Goal: Task Accomplishment & Management: Manage account settings

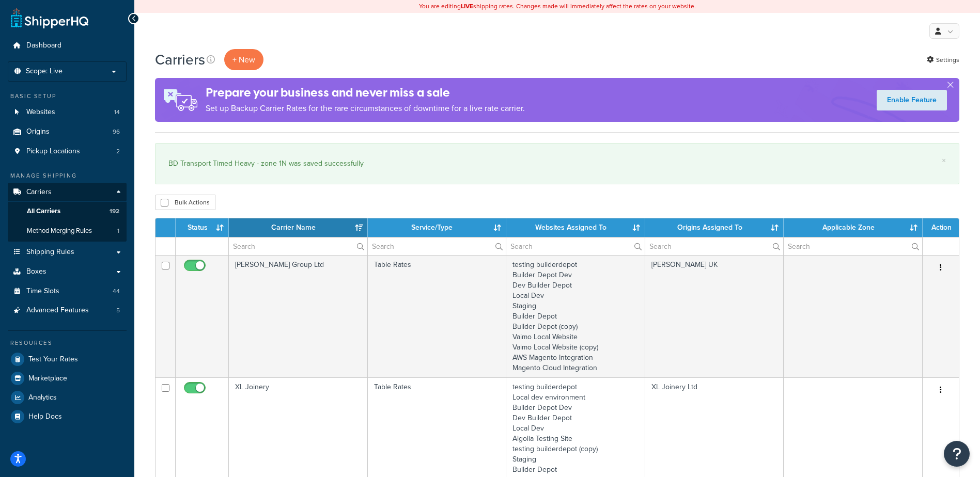
select select "15"
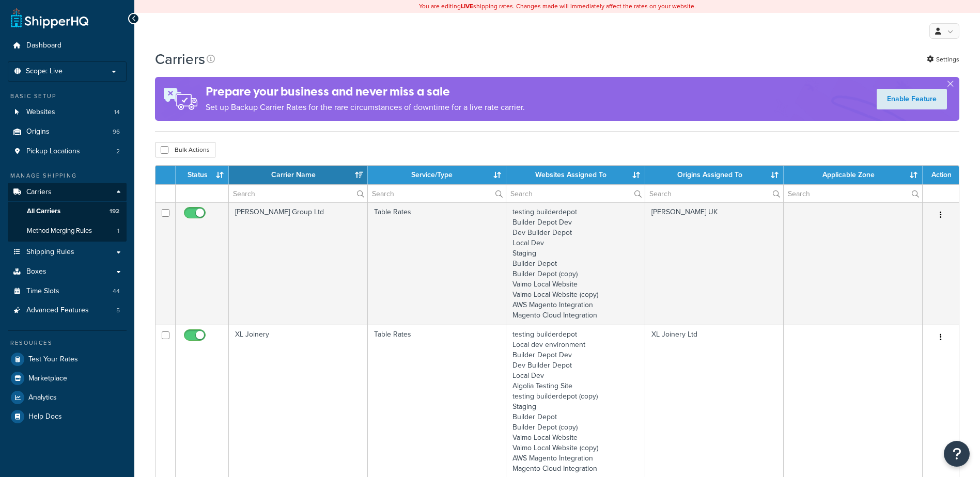
select select "15"
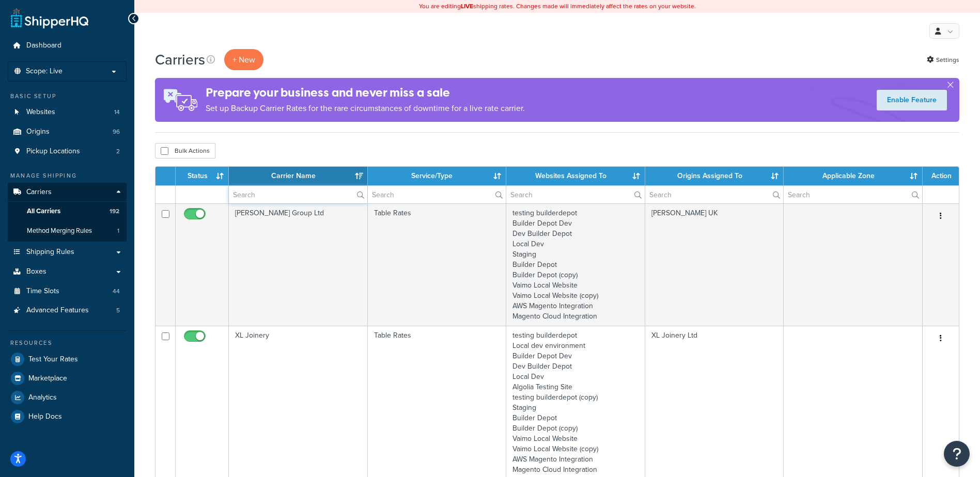
click at [255, 197] on input "text" at bounding box center [298, 195] width 138 height 18
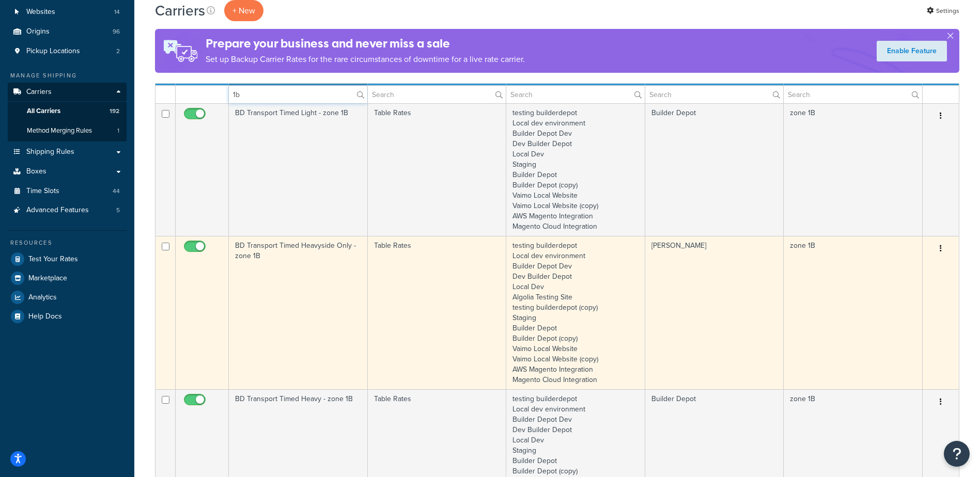
scroll to position [103, 0]
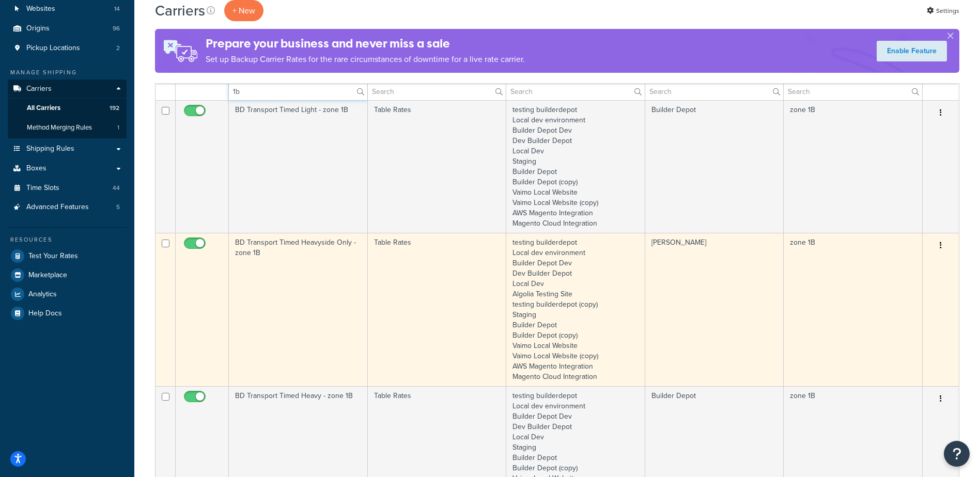
type input "1b"
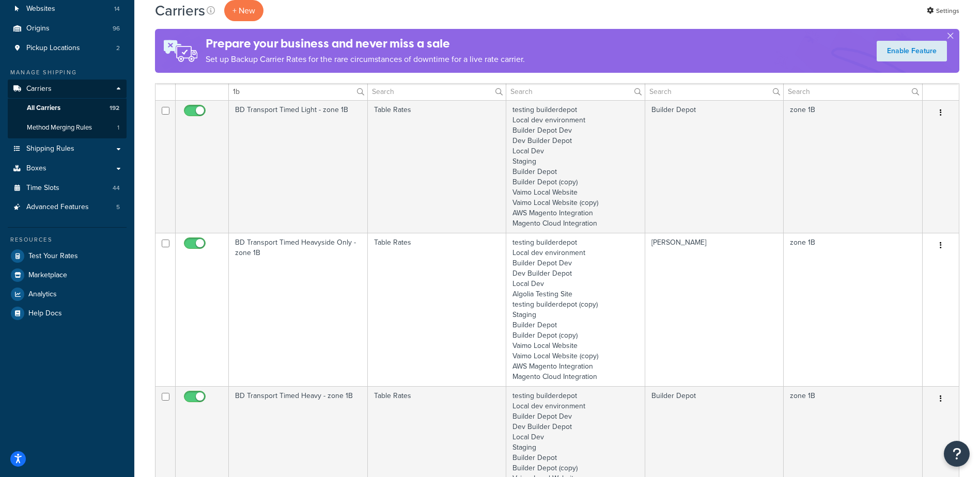
click at [297, 283] on td "BD Transport Timed Heavyside Only - zone 1B" at bounding box center [298, 309] width 139 height 153
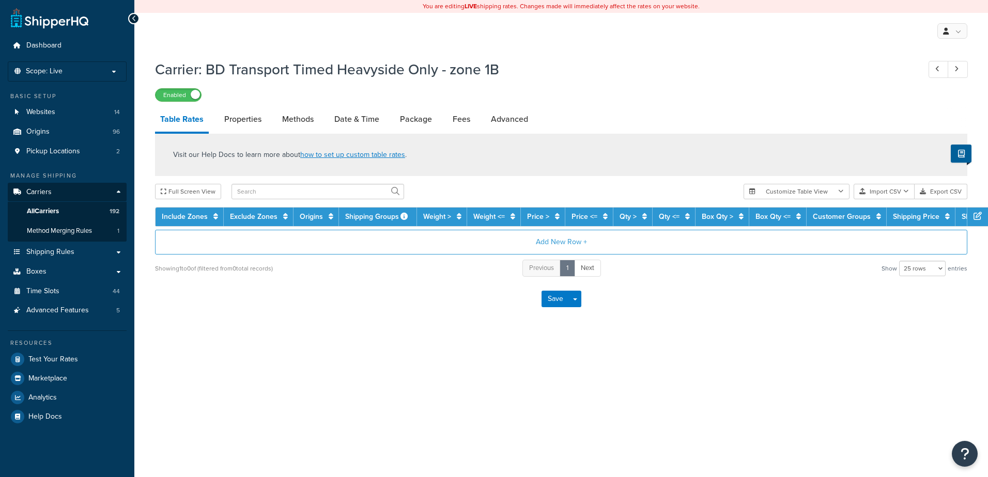
select select "25"
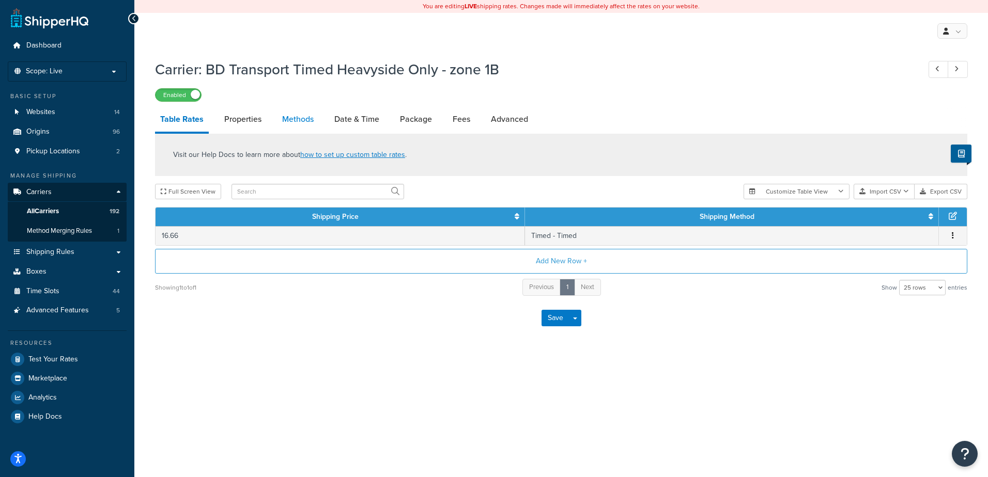
click at [295, 117] on link "Methods" at bounding box center [298, 119] width 42 height 25
select select "25"
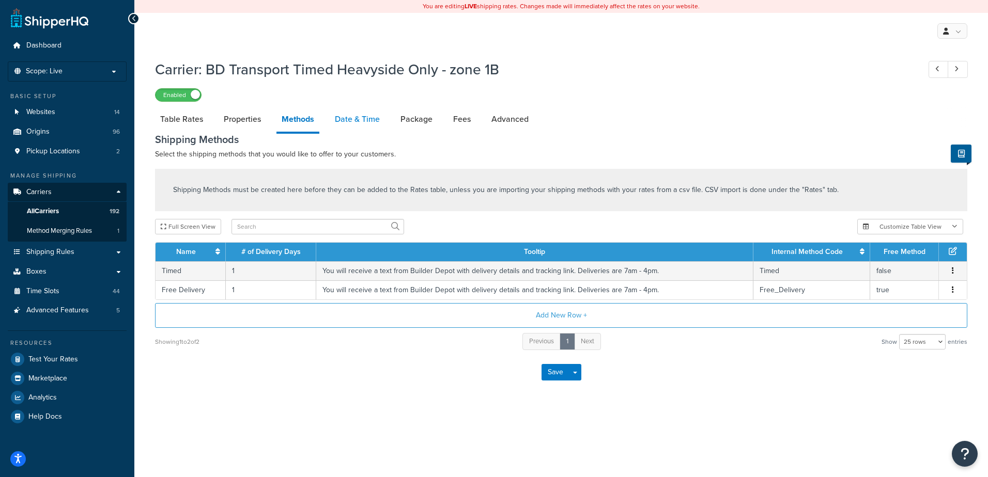
click at [352, 116] on link "Date & Time" at bounding box center [357, 119] width 55 height 25
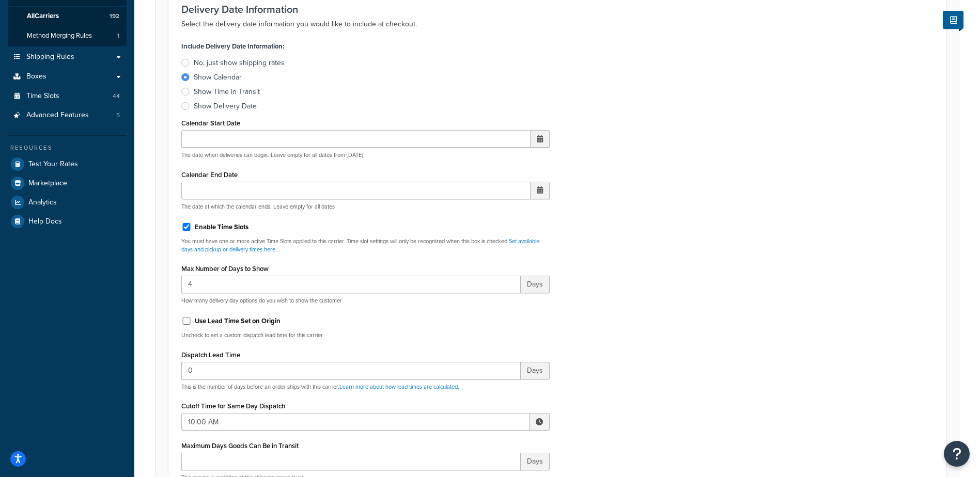
scroll to position [258, 0]
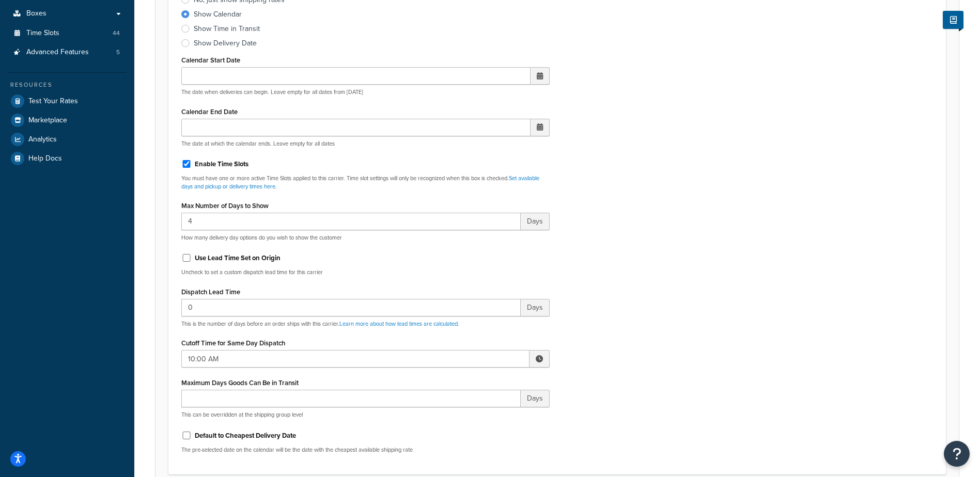
click at [534, 362] on span at bounding box center [540, 359] width 20 height 18
click at [461, 413] on span "▼" at bounding box center [463, 413] width 21 height 21
type input "8:00 AM"
click at [599, 351] on div "Include Delivery Date Information: No, just show shipping rates Show Calendar S…" at bounding box center [557, 219] width 767 height 486
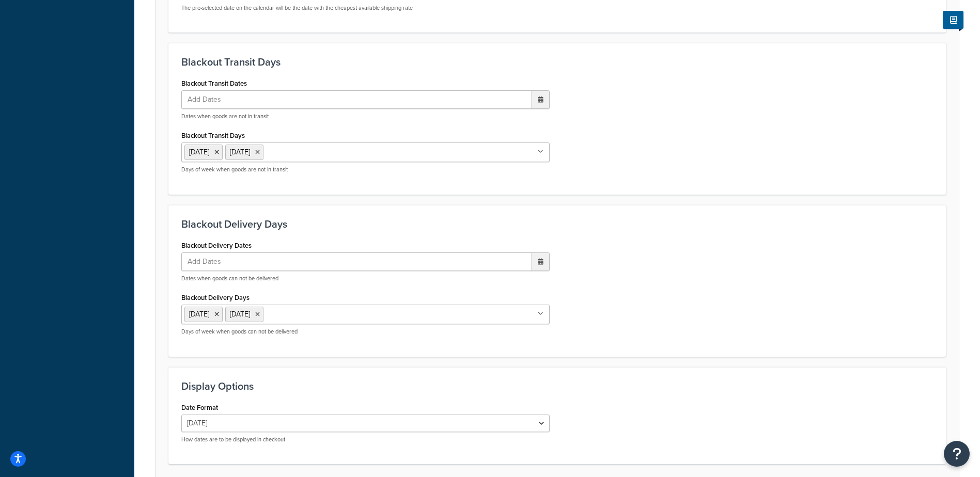
scroll to position [782, 0]
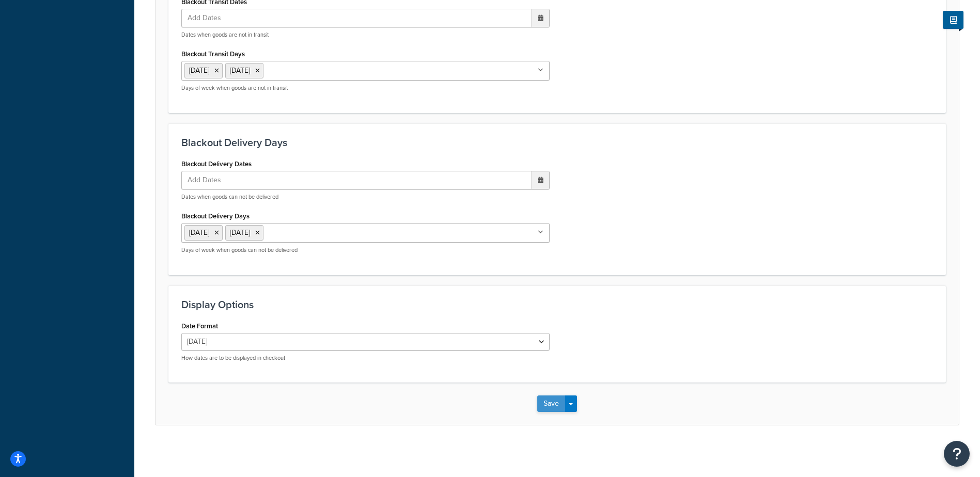
click at [548, 400] on button "Save" at bounding box center [551, 404] width 28 height 17
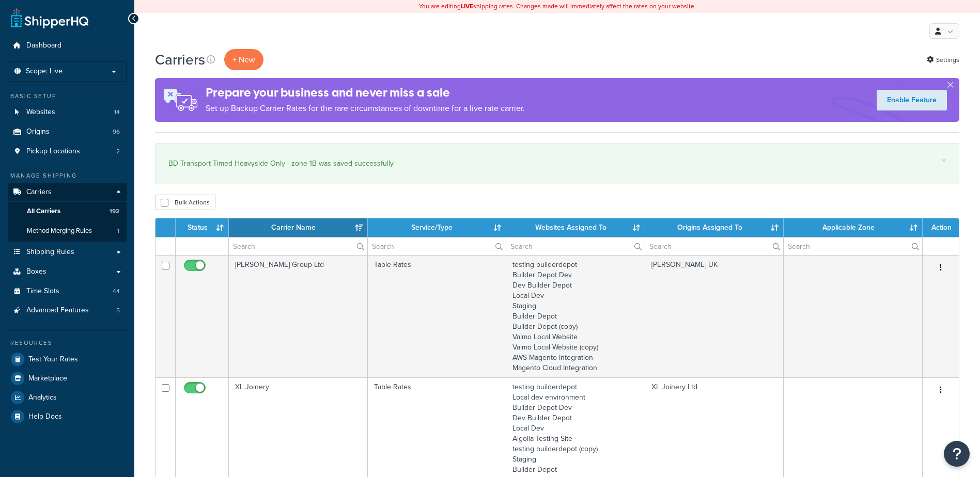
select select "15"
click at [254, 251] on input "text" at bounding box center [298, 247] width 138 height 18
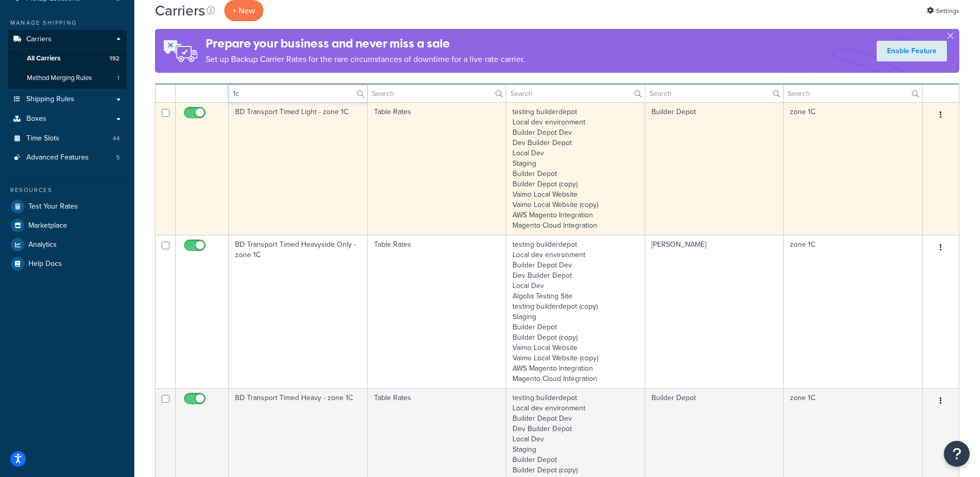
scroll to position [155, 0]
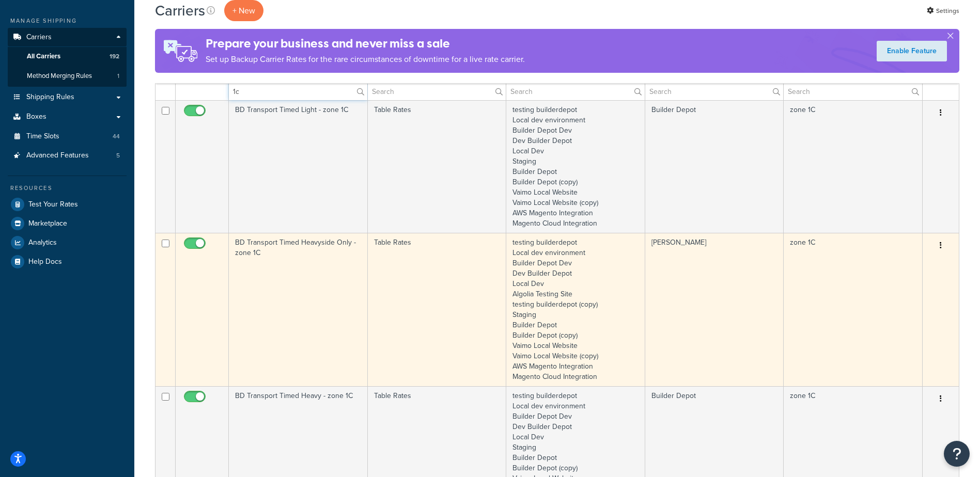
type input "1c"
click at [294, 290] on td "BD Transport Timed Heavyside Only - zone 1C" at bounding box center [298, 309] width 139 height 153
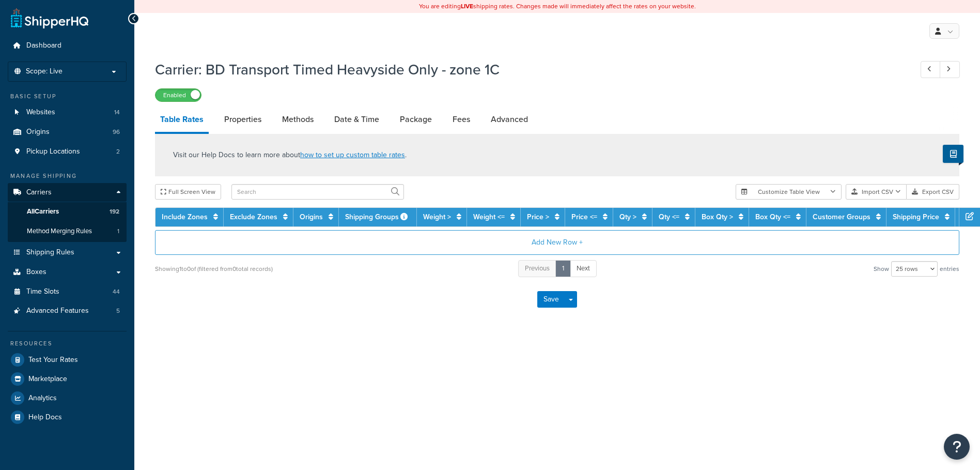
select select "25"
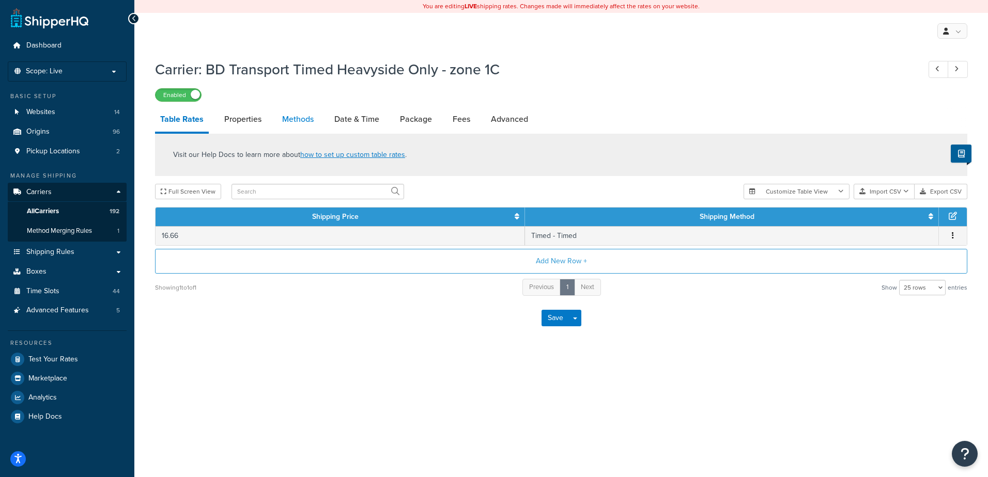
click at [292, 117] on link "Methods" at bounding box center [298, 119] width 42 height 25
select select "25"
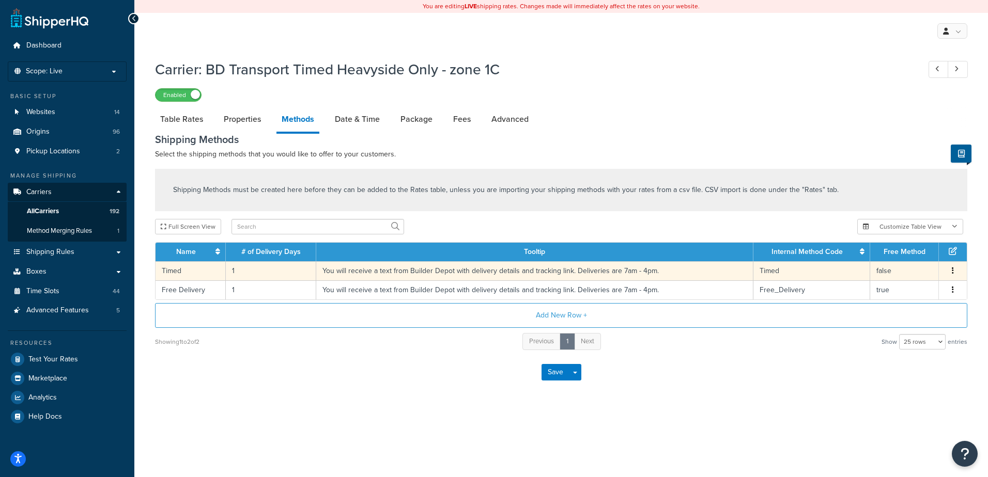
click at [242, 270] on td "1" at bounding box center [271, 270] width 90 height 19
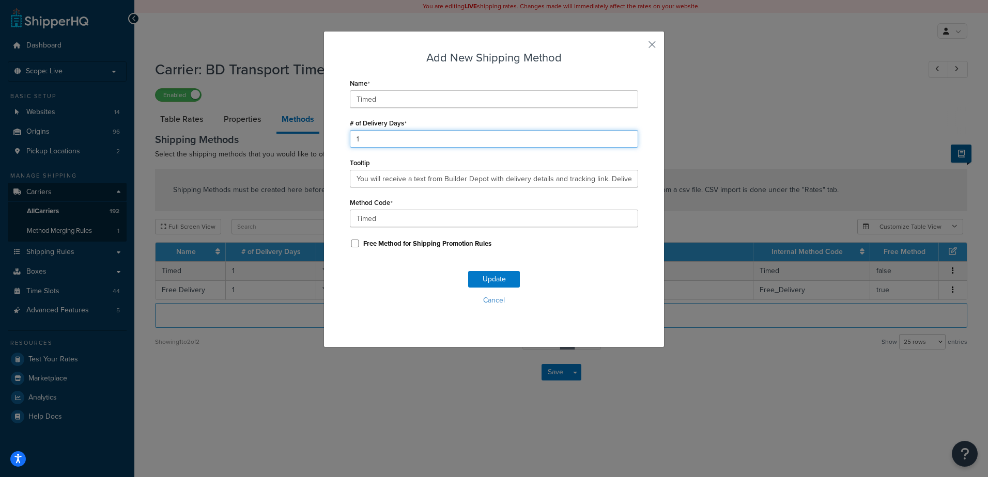
drag, startPoint x: 379, startPoint y: 140, endPoint x: 306, endPoint y: 133, distance: 73.2
click at [306, 133] on div "Add New Shipping Method Name Timed # of Delivery Days 1 Tooltip You will receiv…" at bounding box center [494, 238] width 988 height 477
type input "2"
click at [485, 279] on button "Update" at bounding box center [494, 279] width 52 height 17
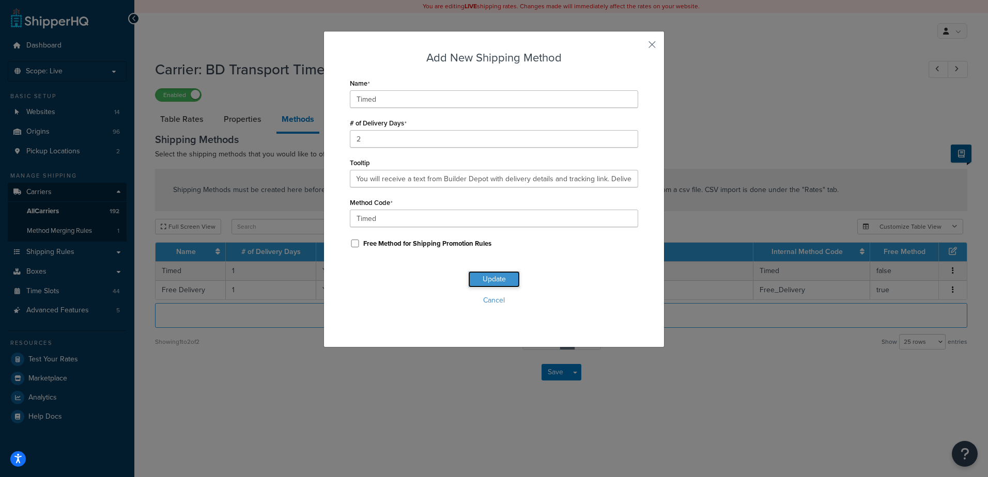
scroll to position [0, 0]
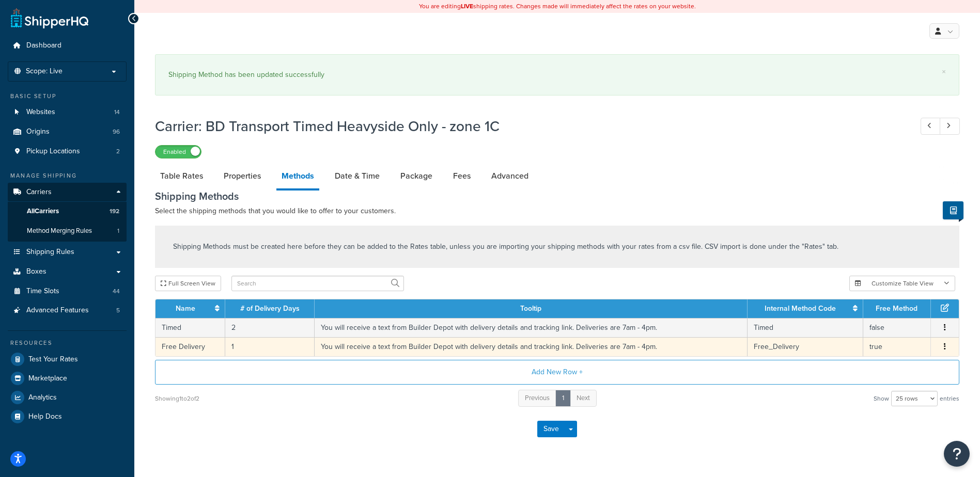
click at [235, 348] on td "1" at bounding box center [269, 346] width 89 height 19
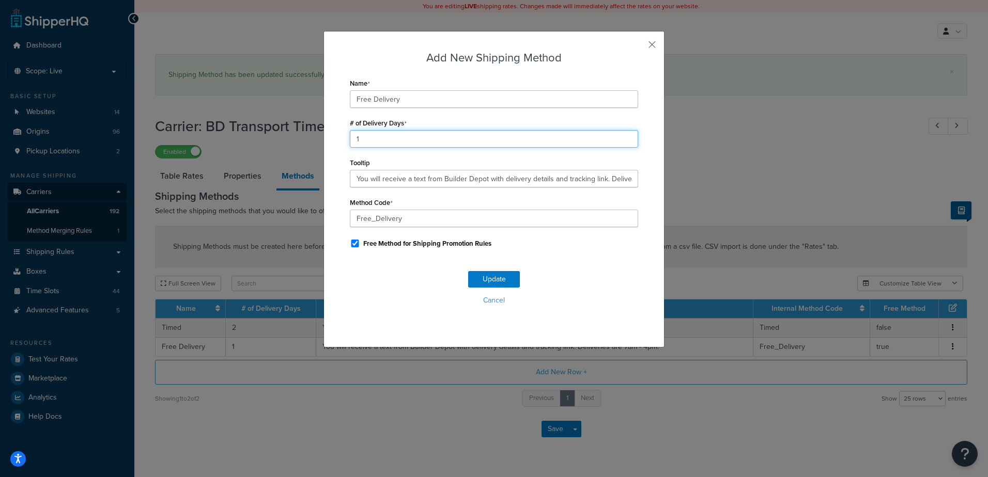
drag, startPoint x: 381, startPoint y: 140, endPoint x: 321, endPoint y: 138, distance: 60.0
click at [323, 138] on div "Add New Shipping Method Name Free Delivery # of Delivery Days 1 Tooltip You wil…" at bounding box center [493, 189] width 341 height 317
type input "2"
click at [484, 279] on button "Update" at bounding box center [494, 279] width 52 height 17
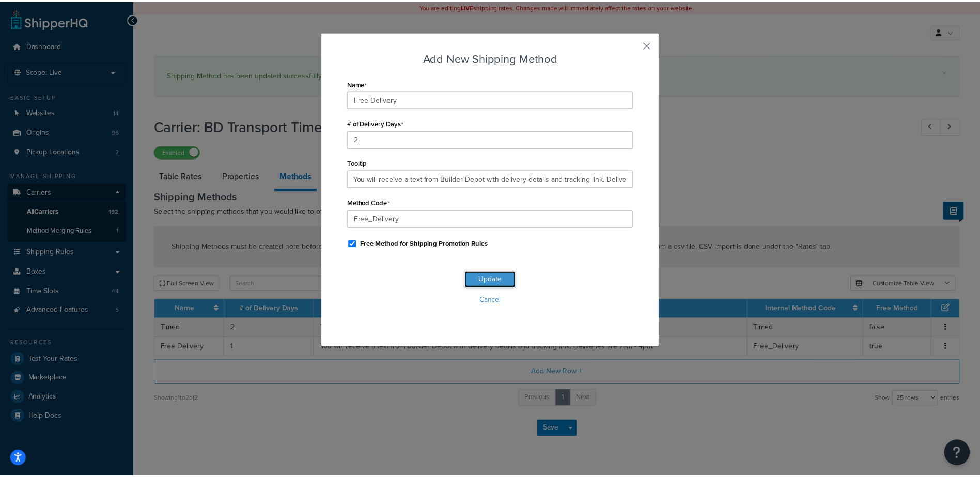
scroll to position [0, 0]
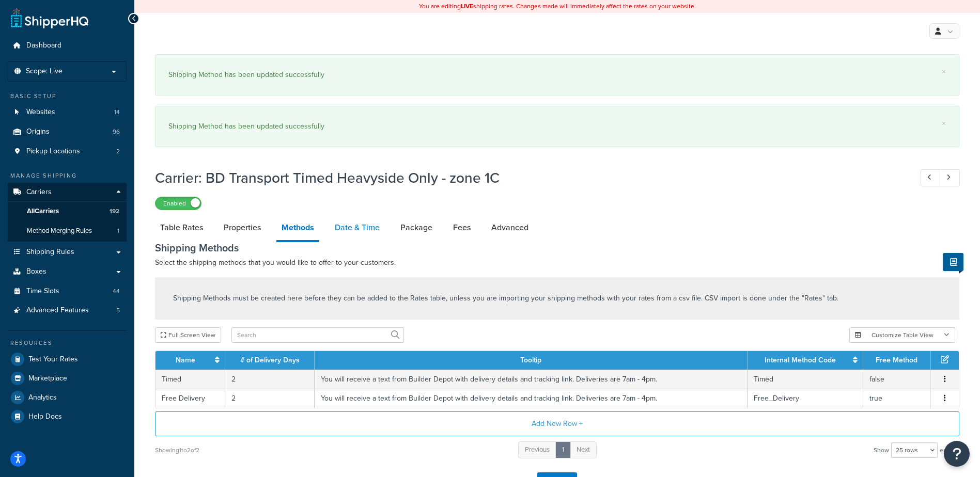
click at [335, 219] on link "Date & Time" at bounding box center [357, 227] width 55 height 25
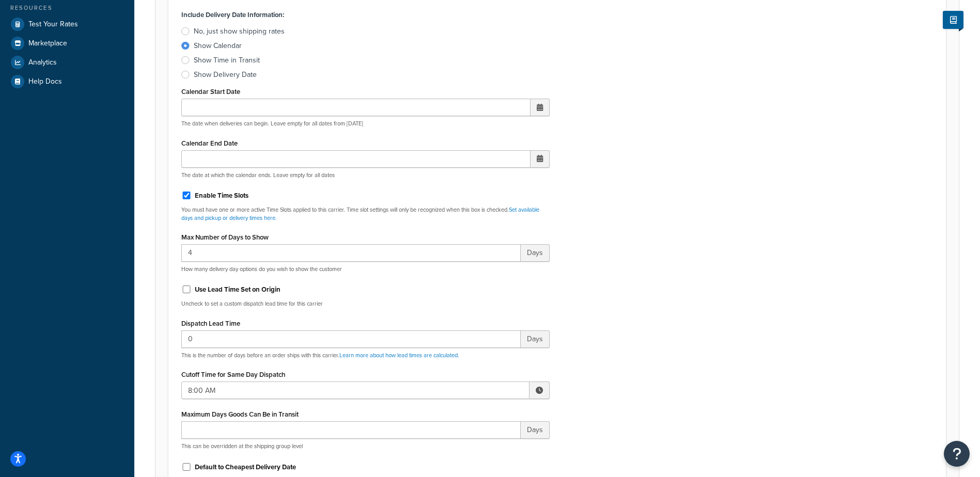
scroll to position [413, 0]
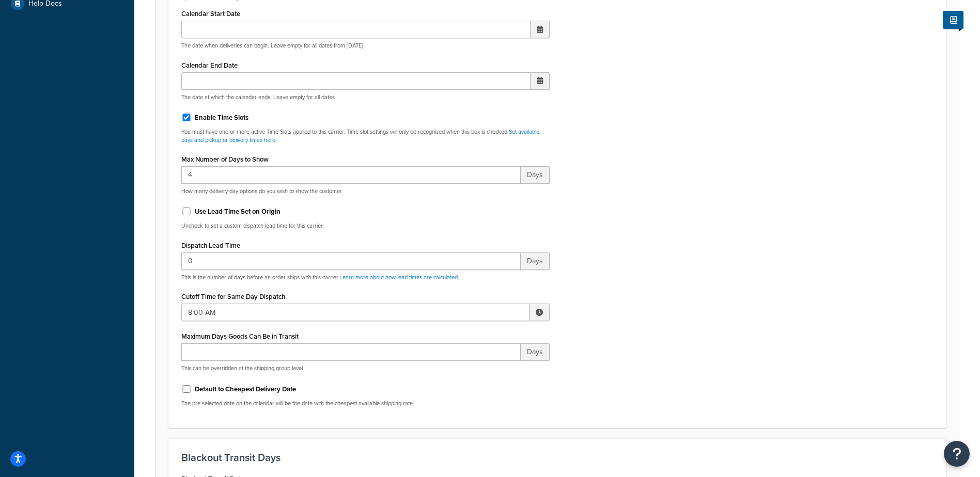
click at [535, 317] on span at bounding box center [540, 313] width 20 height 18
click at [457, 333] on span "▲" at bounding box center [463, 335] width 21 height 21
type input "10:00 AM"
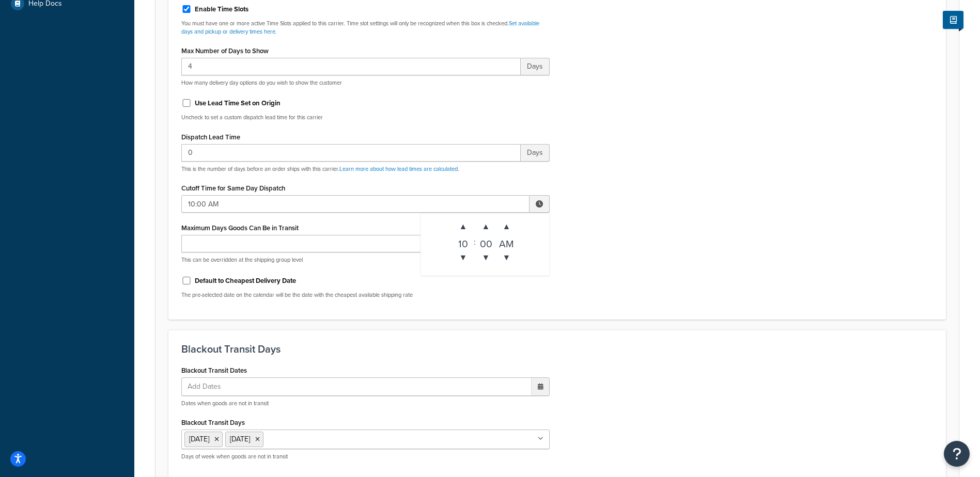
click at [73, 335] on div "Dashboard Scope: Live Basic Setup Websites 14 Origins 96 Pickup Locations 2 Man…" at bounding box center [67, 217] width 134 height 1260
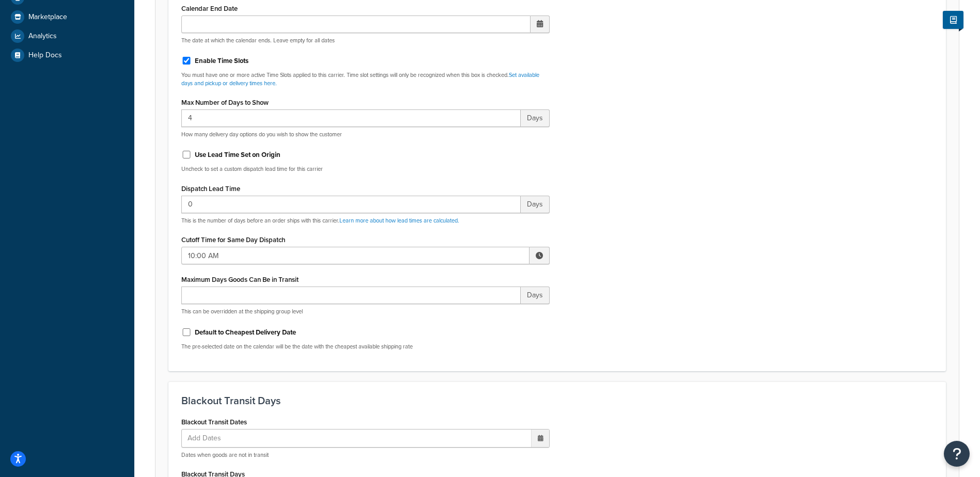
click at [536, 258] on span at bounding box center [539, 255] width 7 height 7
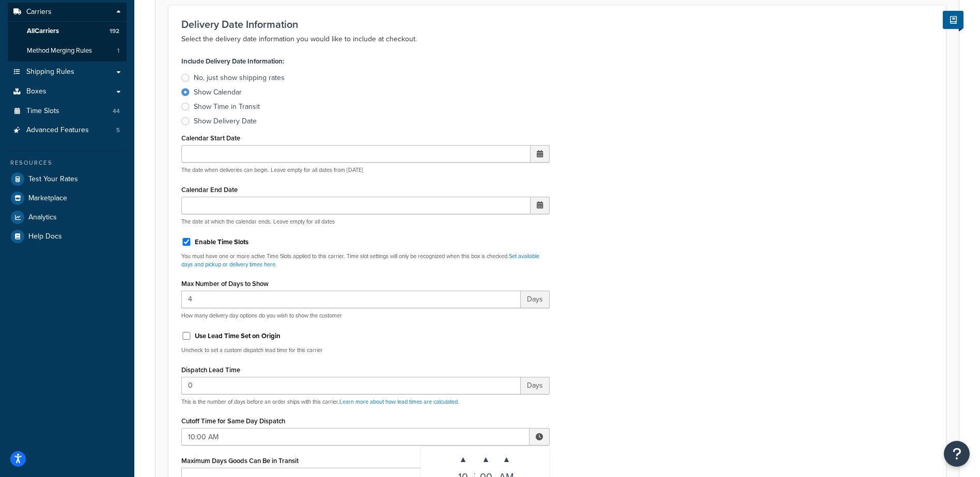
scroll to position [0, 0]
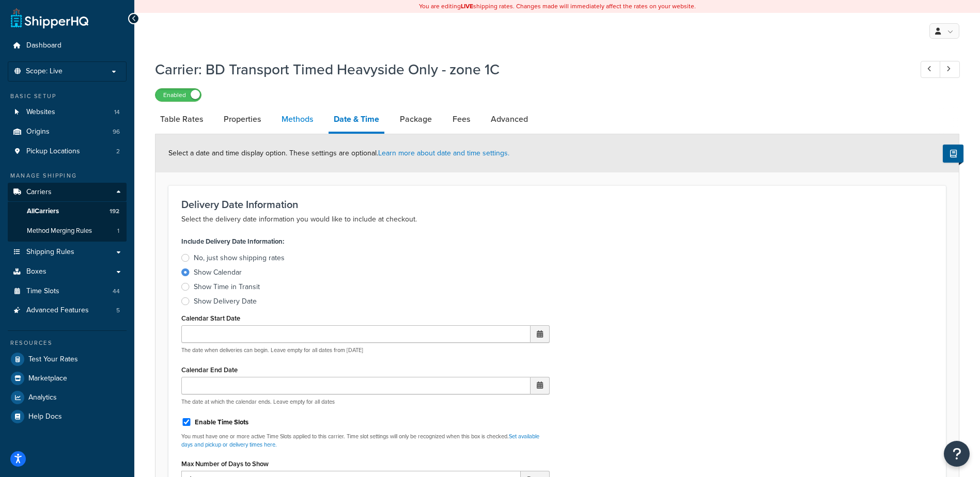
click at [289, 120] on link "Methods" at bounding box center [297, 119] width 42 height 25
select select "25"
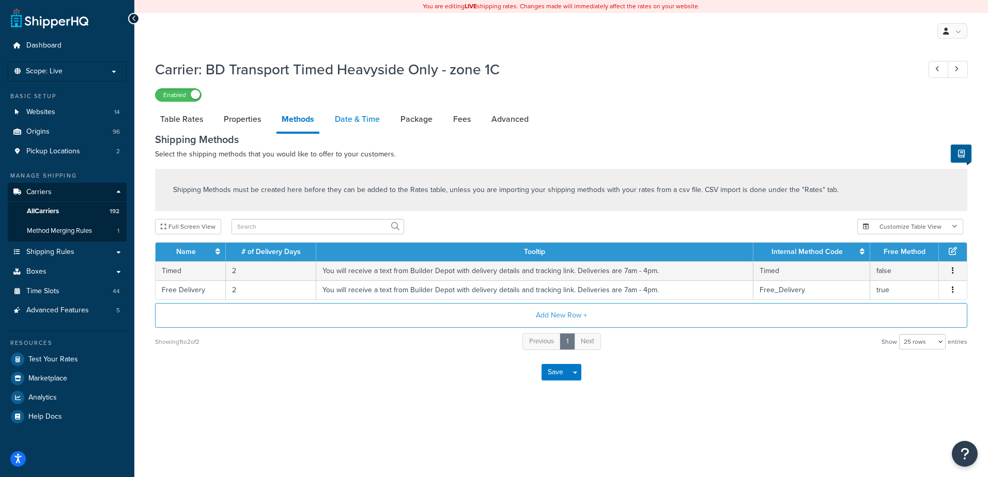
click at [349, 119] on link "Date & Time" at bounding box center [357, 119] width 55 height 25
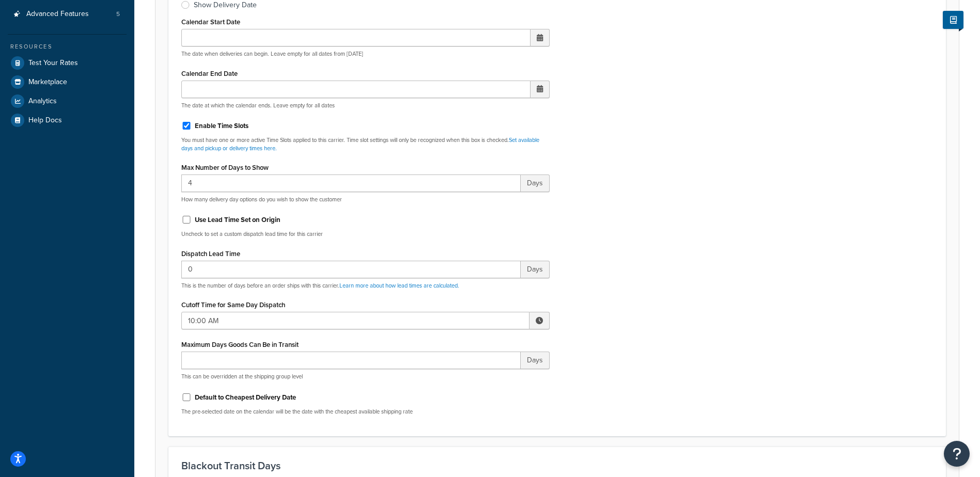
scroll to position [310, 0]
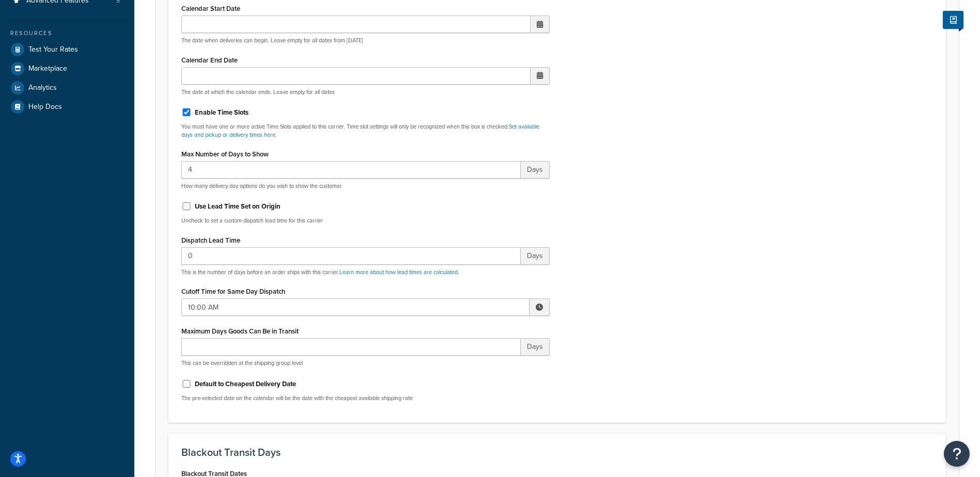
click at [537, 311] on span at bounding box center [539, 307] width 7 height 7
click at [469, 333] on span "▲" at bounding box center [463, 330] width 21 height 21
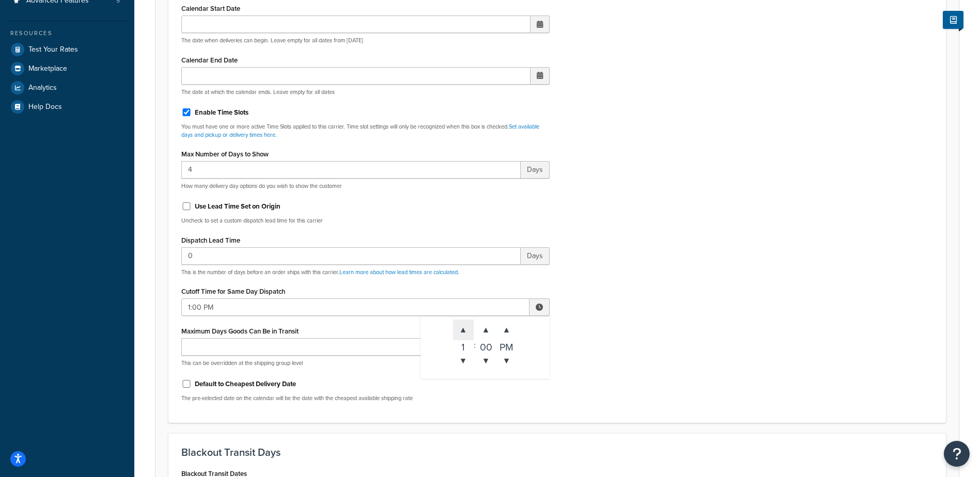
type input "2:00 PM"
click at [656, 296] on div "Include Delivery Date Information: No, just show shipping rates Show Calendar S…" at bounding box center [557, 167] width 767 height 486
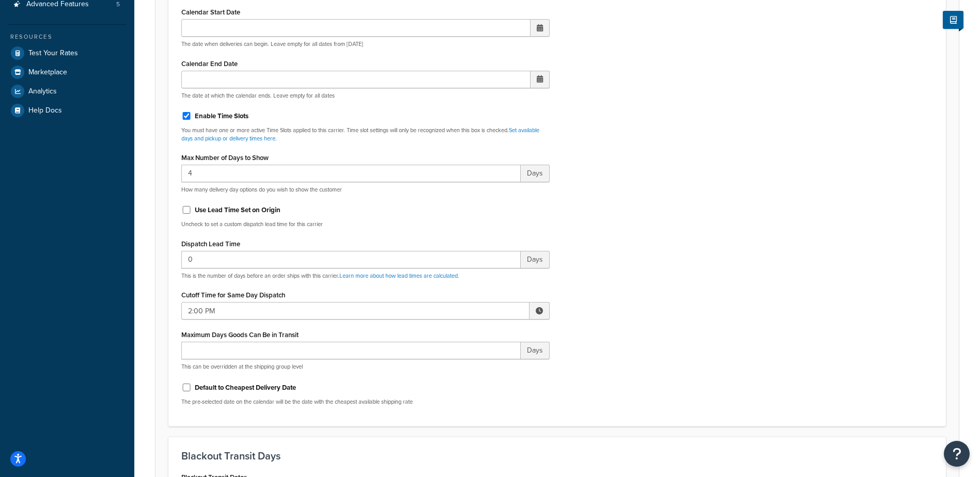
scroll to position [0, 0]
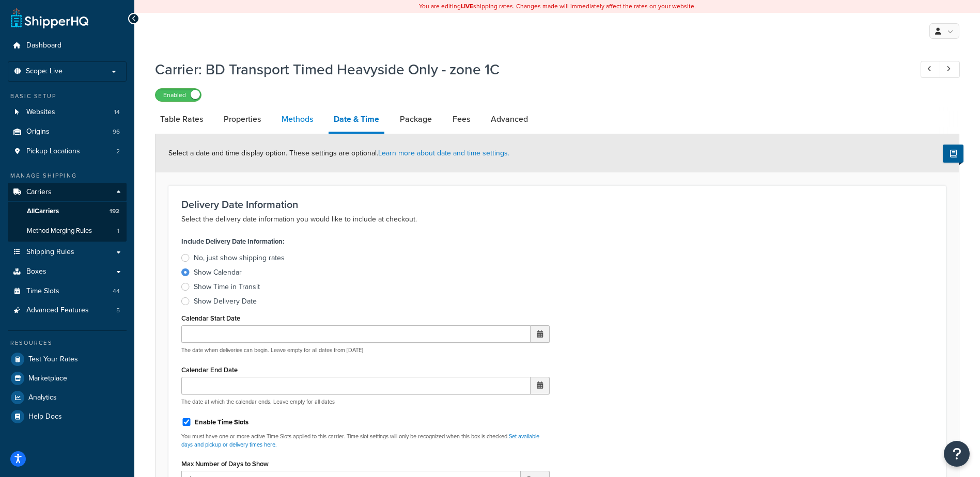
click at [306, 125] on link "Methods" at bounding box center [297, 119] width 42 height 25
select select "25"
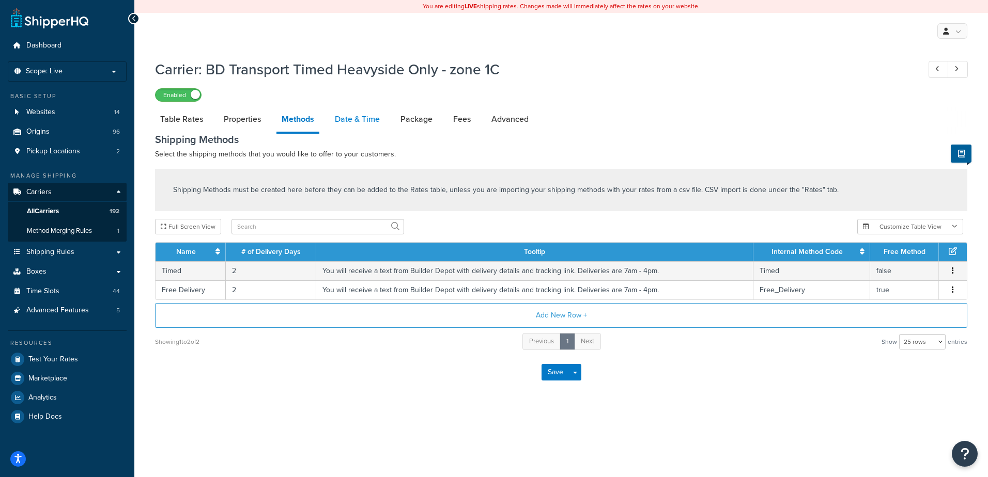
click at [355, 120] on link "Date & Time" at bounding box center [357, 119] width 55 height 25
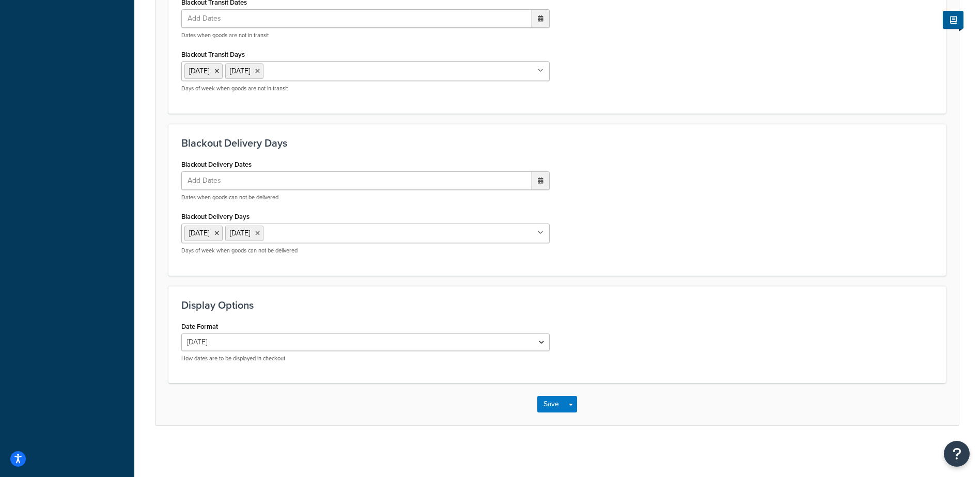
scroll to position [782, 0]
click at [544, 400] on button "Save" at bounding box center [551, 404] width 28 height 17
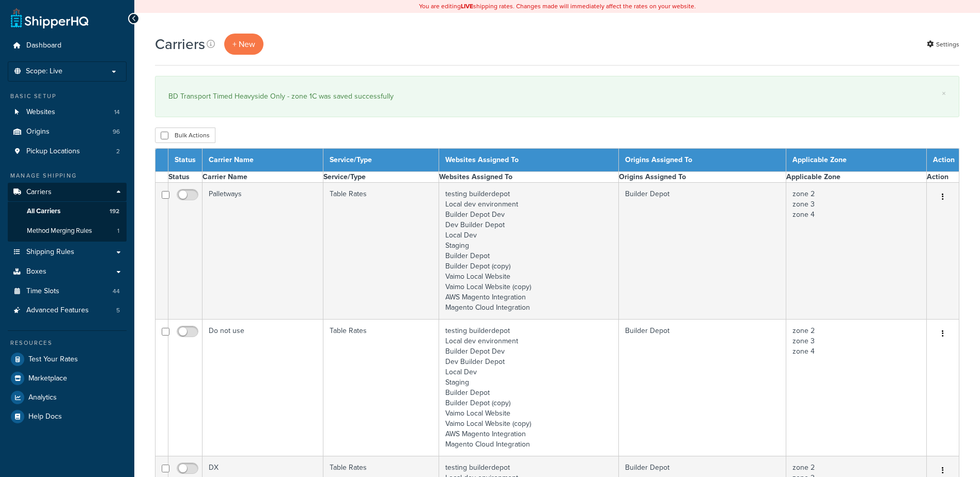
select select "15"
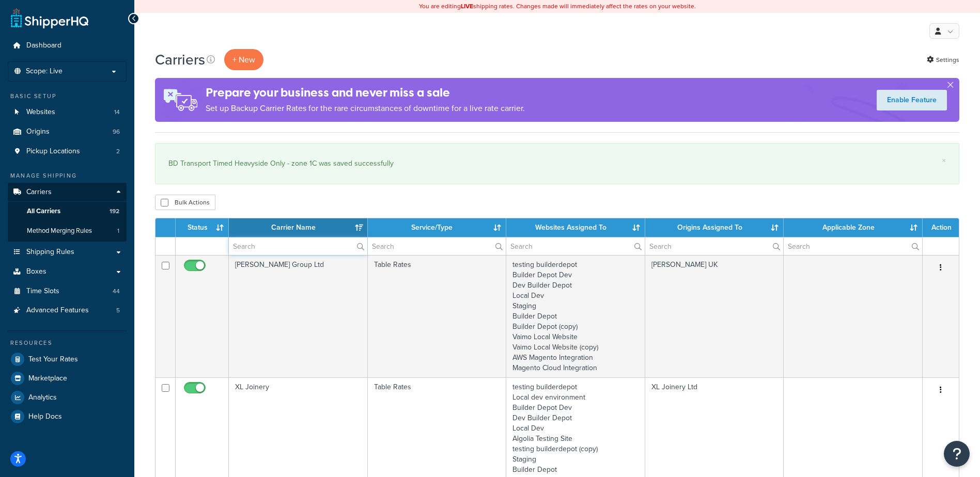
click at [264, 241] on input "text" at bounding box center [298, 247] width 138 height 18
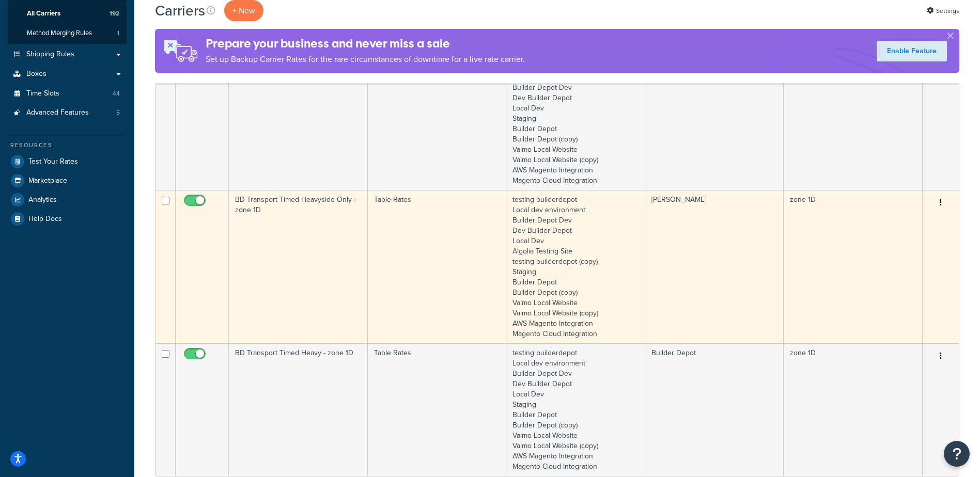
scroll to position [207, 0]
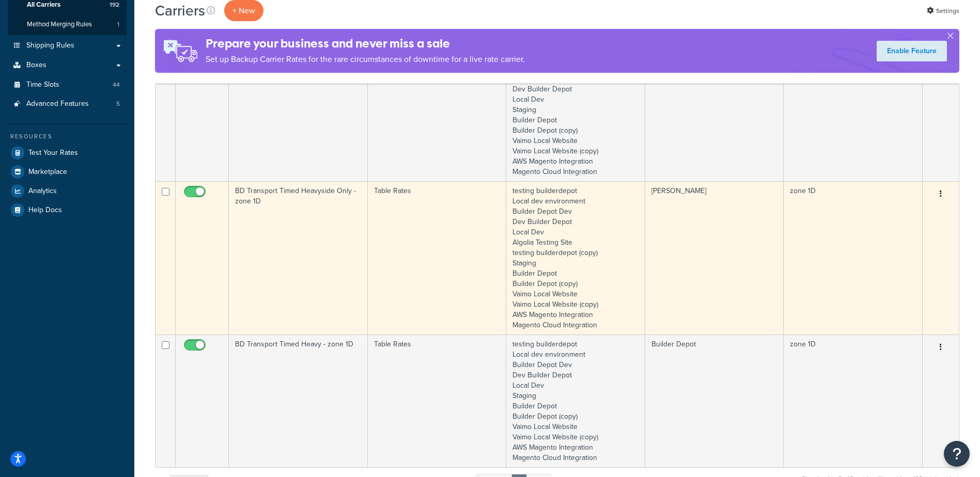
type input "1d"
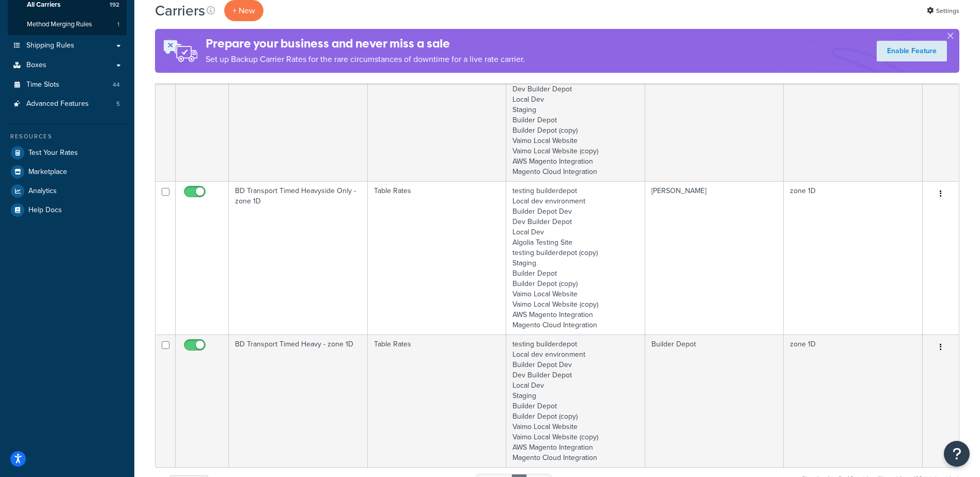
click at [298, 244] on td "BD Transport Timed Heavyside Only - zone 1D" at bounding box center [298, 257] width 139 height 153
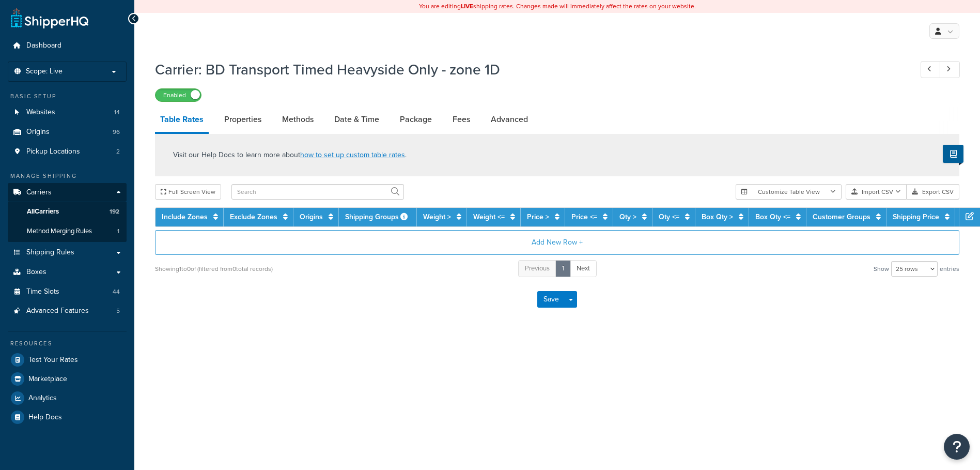
select select "25"
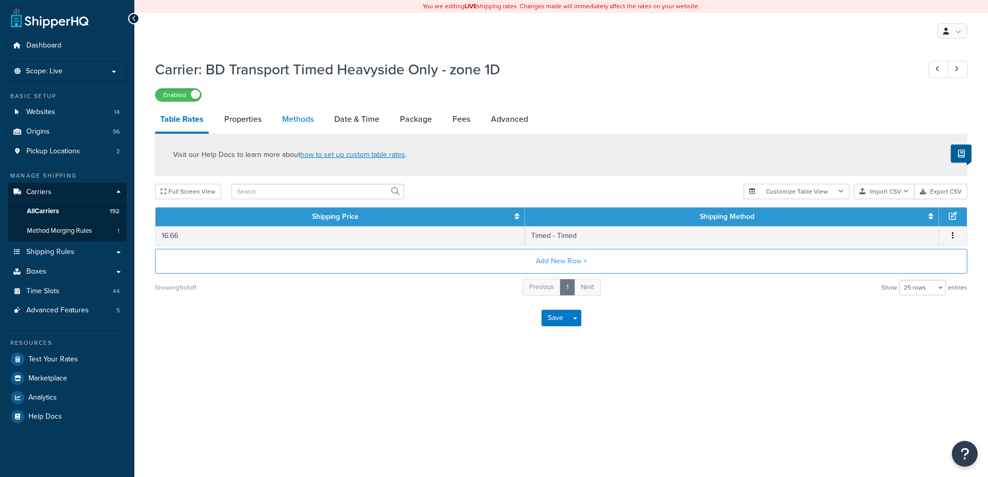
click at [303, 122] on link "Methods" at bounding box center [298, 119] width 42 height 25
select select "25"
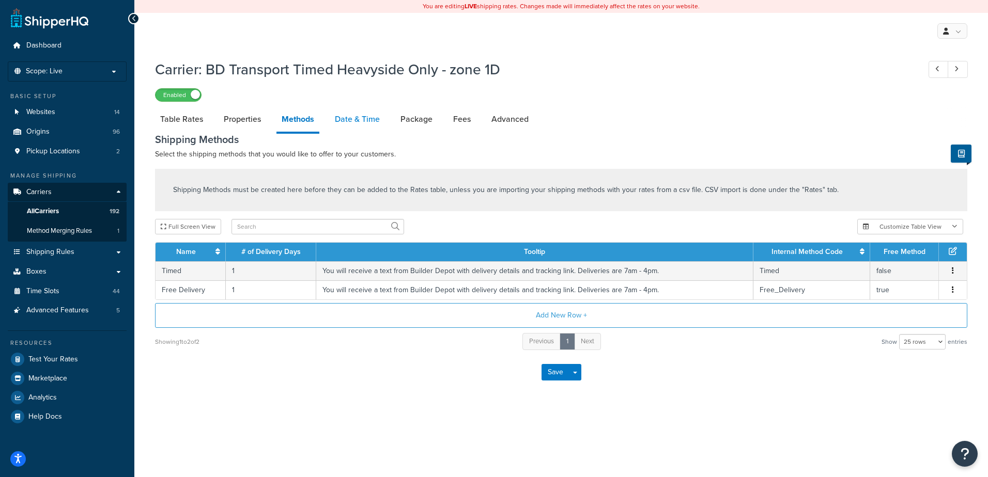
click at [356, 120] on link "Date & Time" at bounding box center [357, 119] width 55 height 25
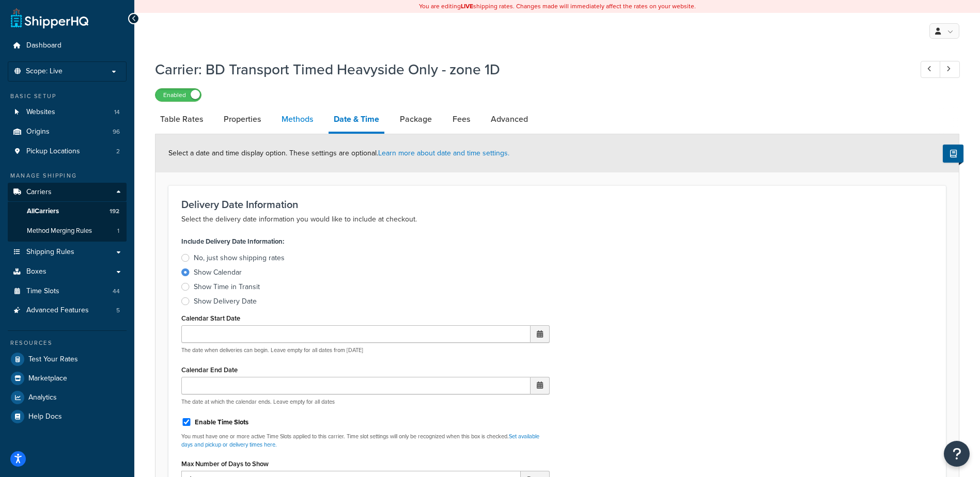
click at [310, 119] on link "Methods" at bounding box center [297, 119] width 42 height 25
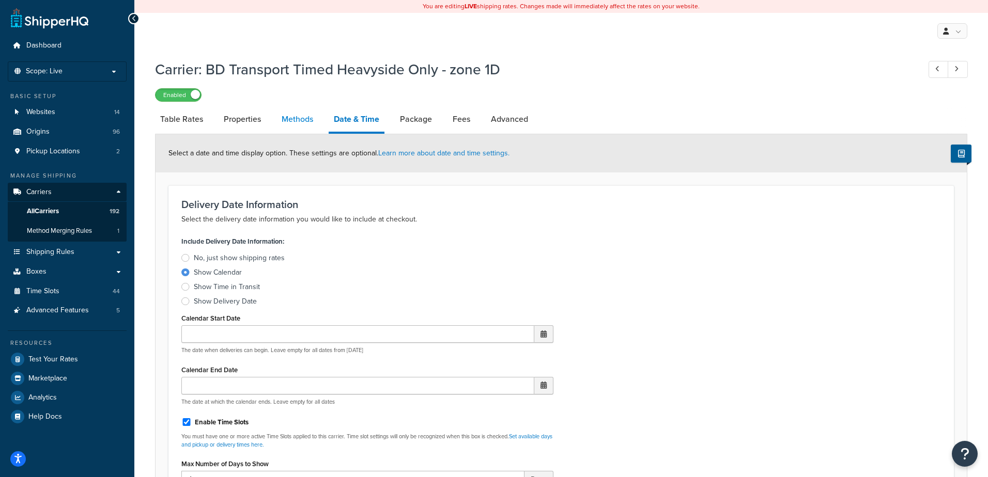
select select "25"
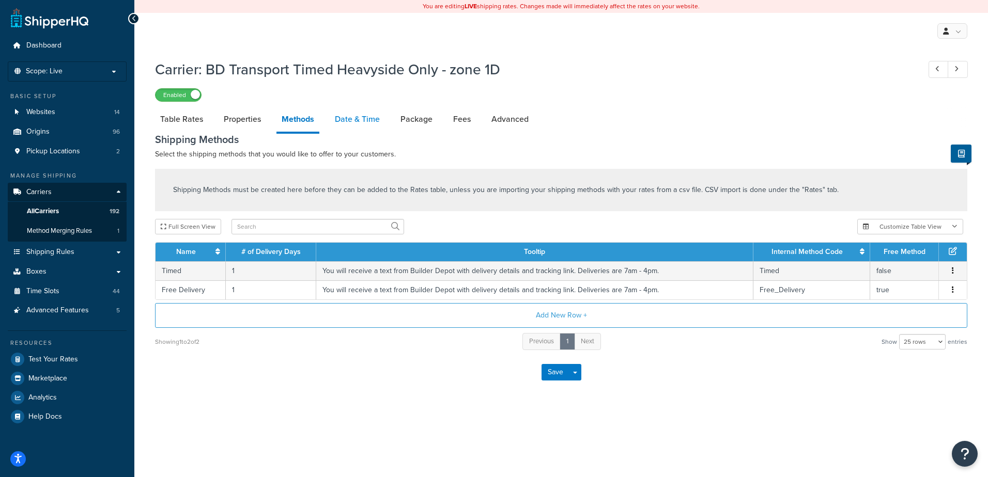
click at [351, 118] on link "Date & Time" at bounding box center [357, 119] width 55 height 25
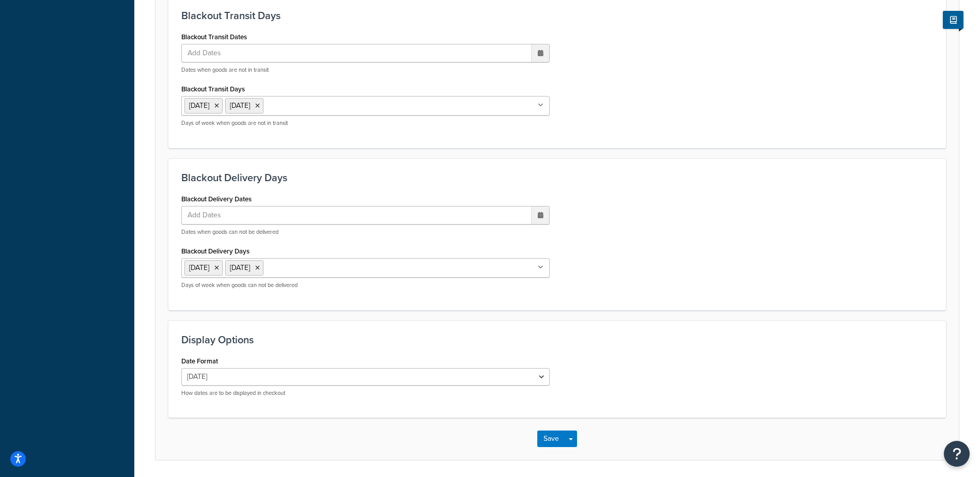
scroll to position [782, 0]
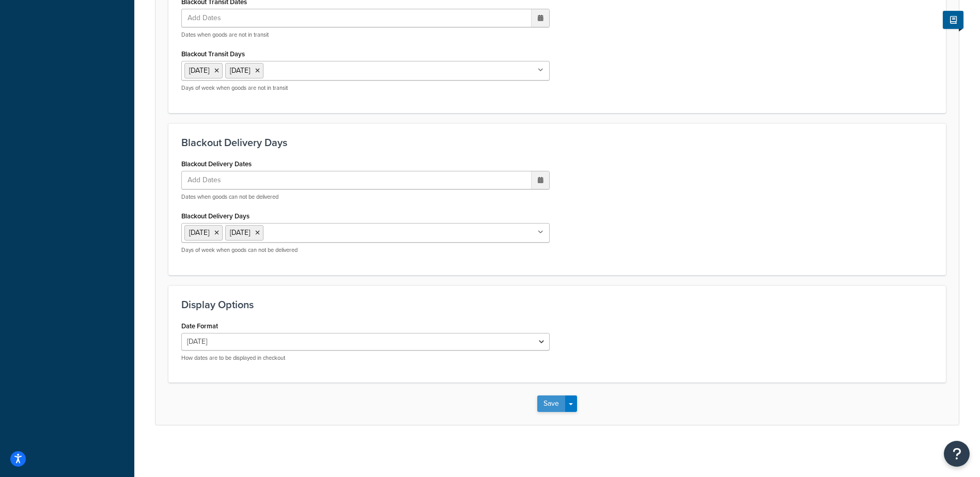
click at [544, 405] on button "Save" at bounding box center [551, 404] width 28 height 17
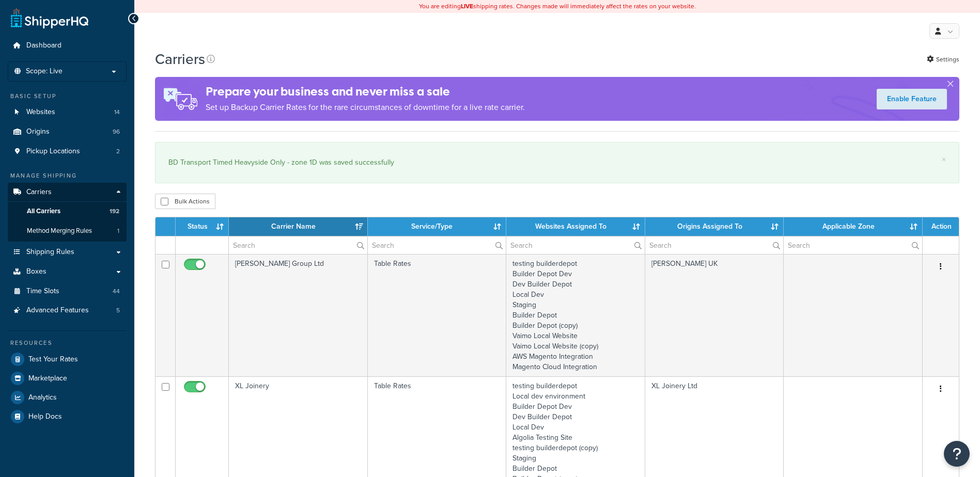
select select "15"
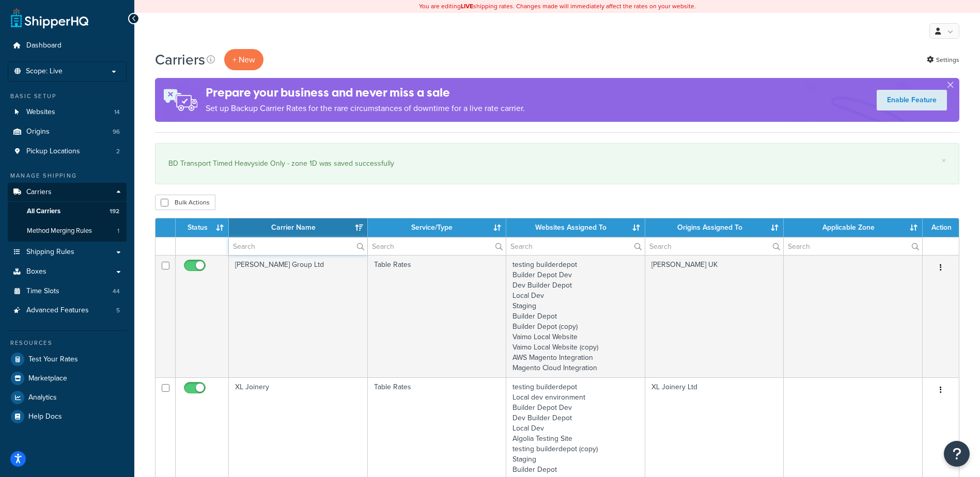
click at [242, 250] on input "text" at bounding box center [298, 247] width 138 height 18
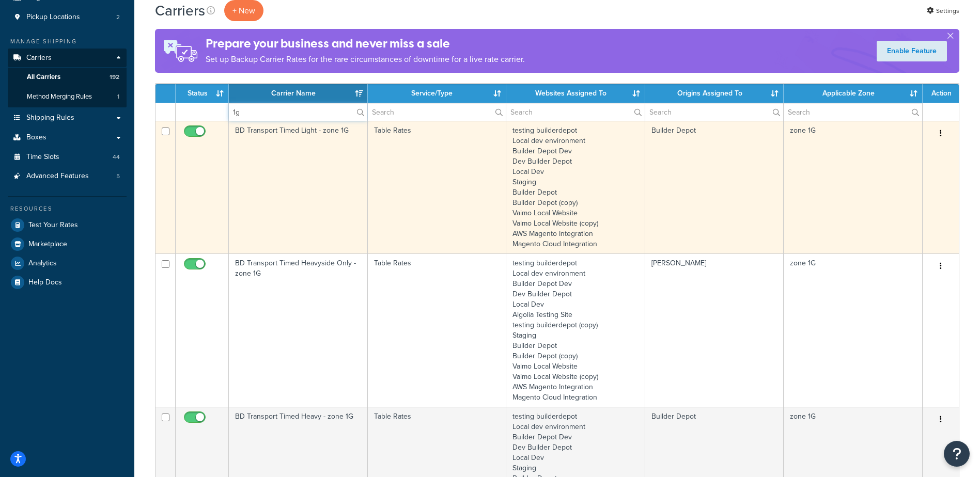
scroll to position [207, 0]
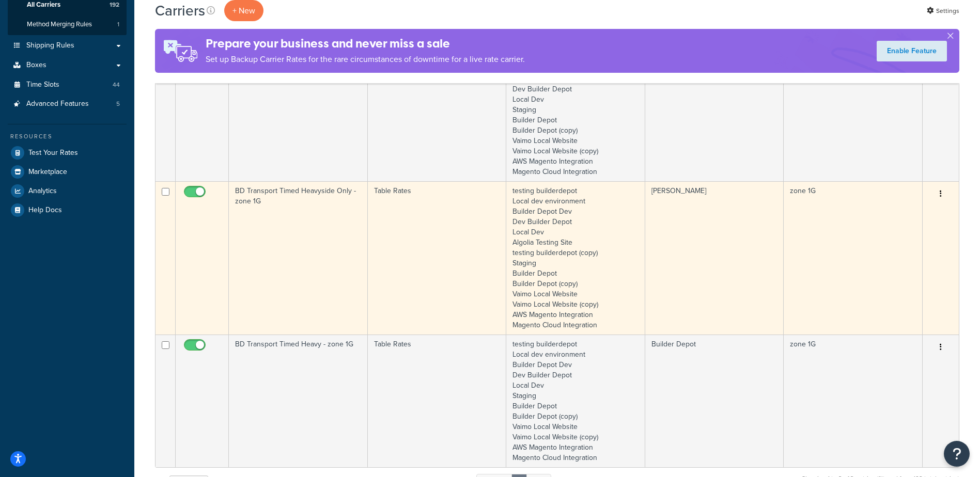
type input "1g"
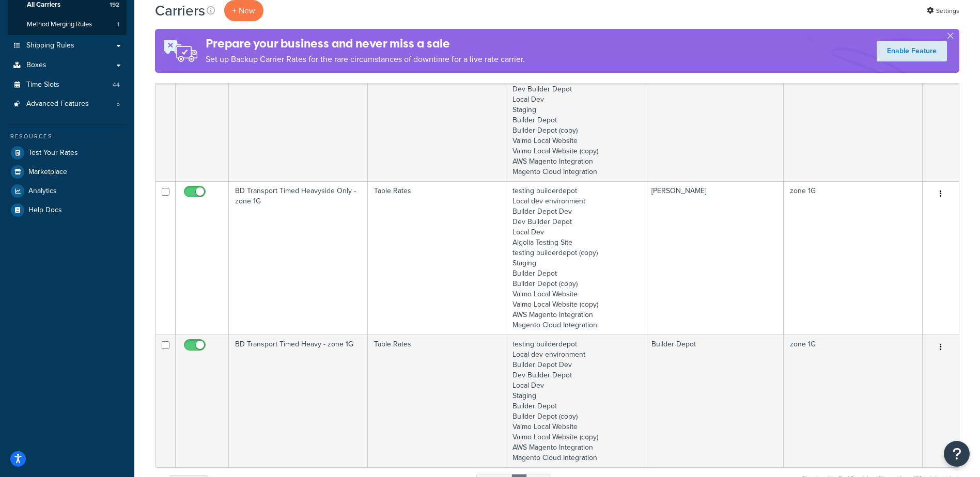
click at [304, 229] on td "BD Transport Timed Heavyside Only - zone 1G" at bounding box center [298, 257] width 139 height 153
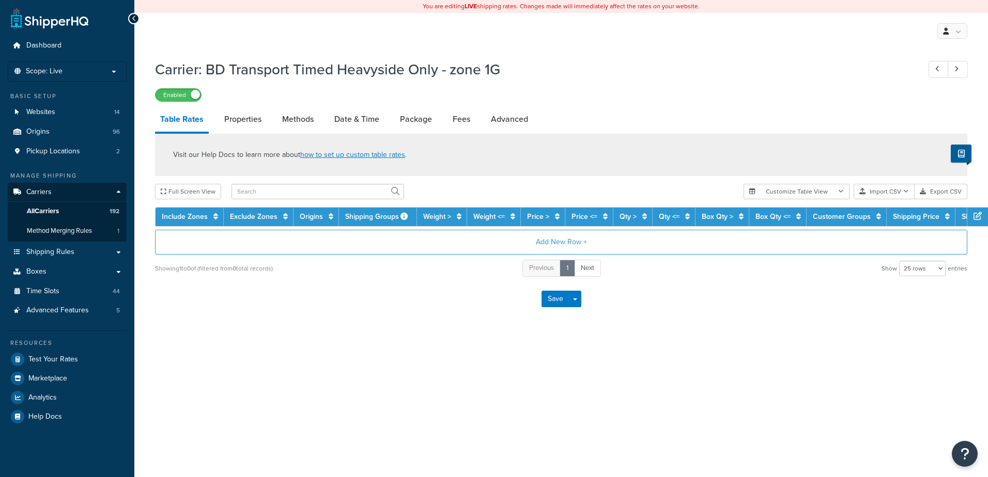
select select "25"
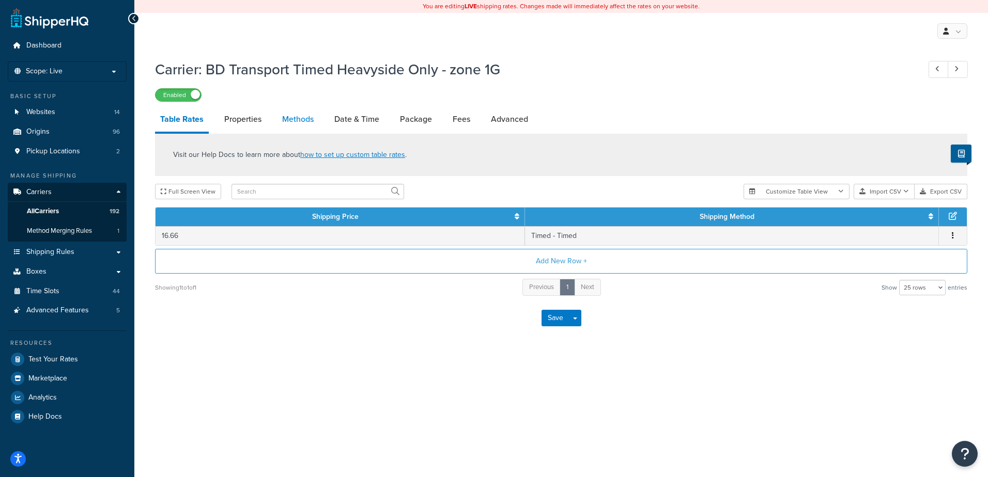
click at [297, 117] on link "Methods" at bounding box center [298, 119] width 42 height 25
select select "25"
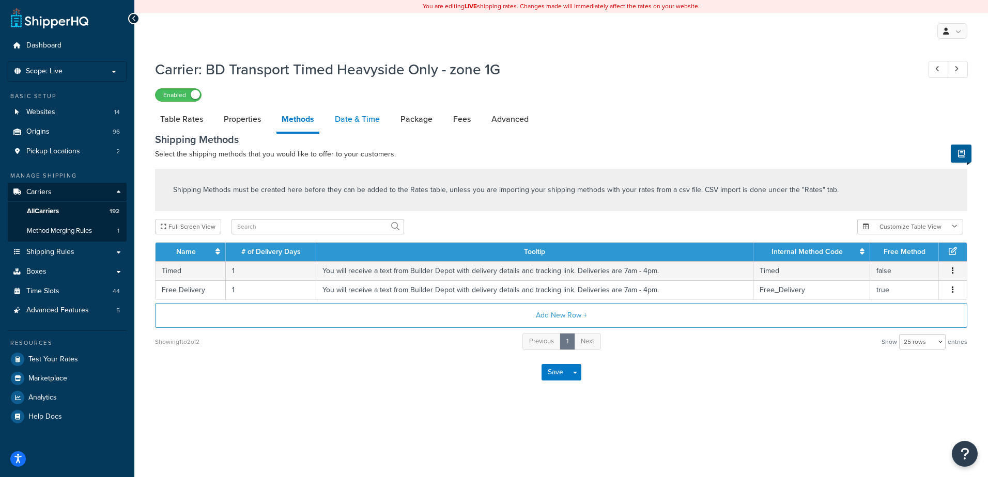
click at [357, 121] on link "Date & Time" at bounding box center [357, 119] width 55 height 25
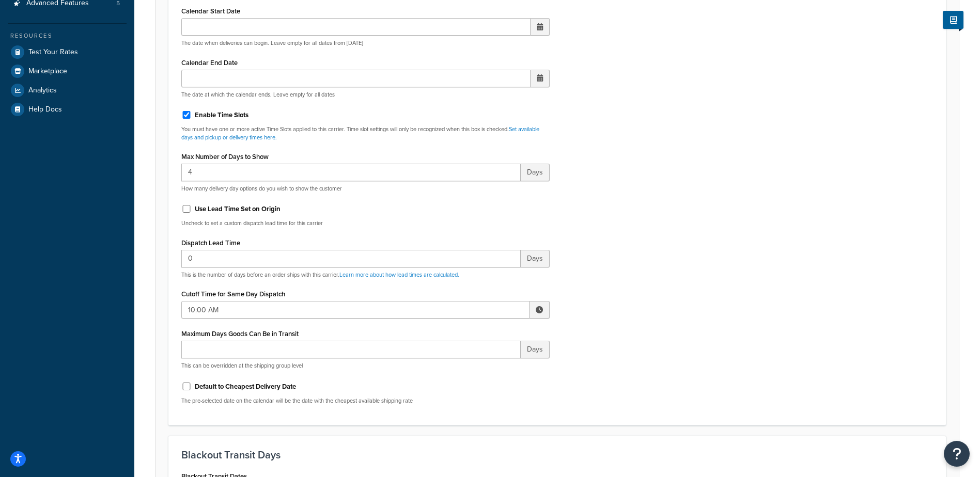
scroll to position [413, 0]
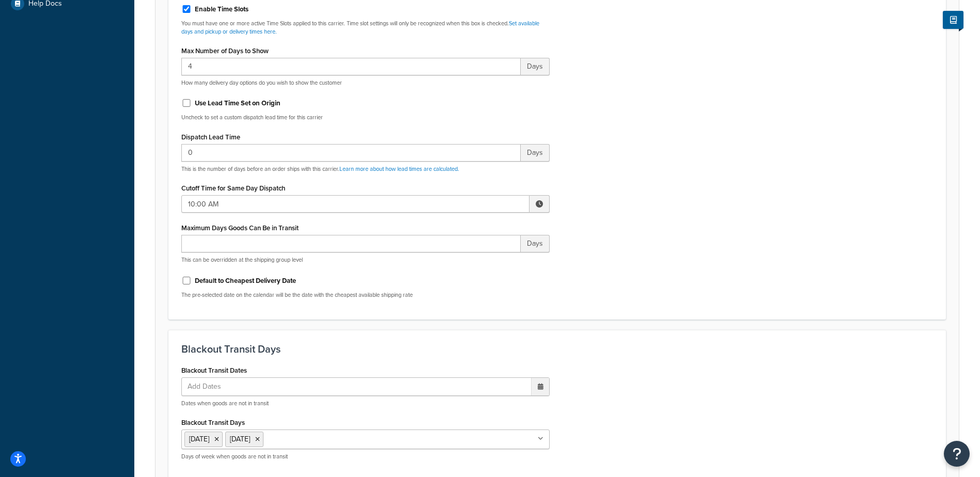
click at [542, 203] on span at bounding box center [539, 204] width 7 height 7
click at [463, 263] on span "▼" at bounding box center [463, 258] width 21 height 21
type input "8:00 AM"
click at [599, 234] on div "Include Delivery Date Information: No, just show shipping rates Show Calendar S…" at bounding box center [557, 64] width 767 height 486
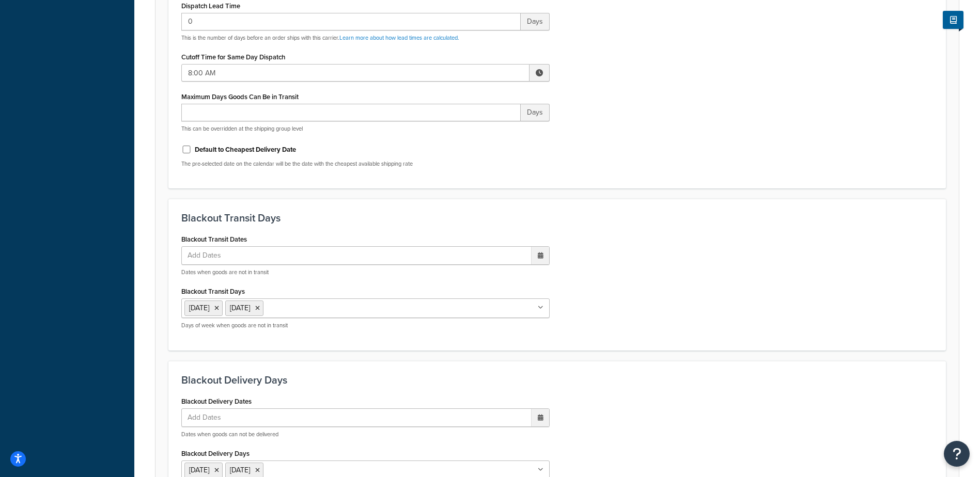
scroll to position [782, 0]
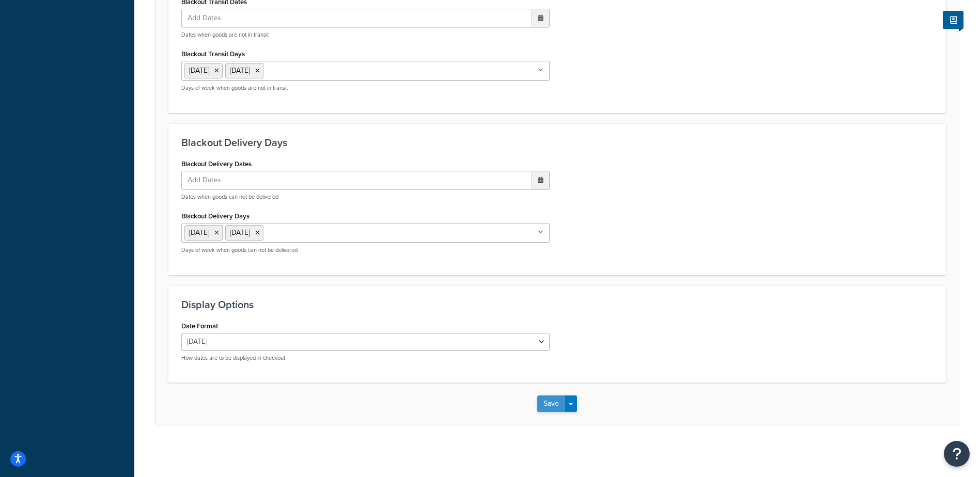
click at [547, 397] on button "Save" at bounding box center [551, 404] width 28 height 17
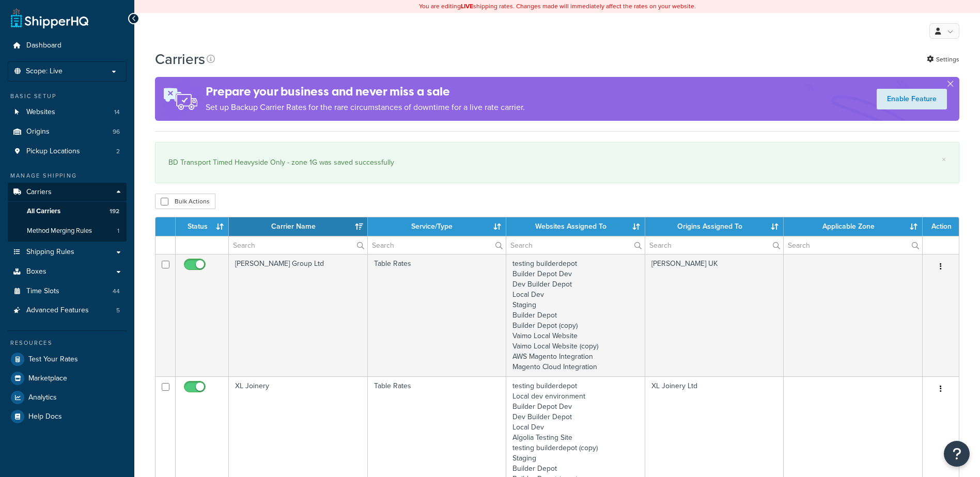
select select "15"
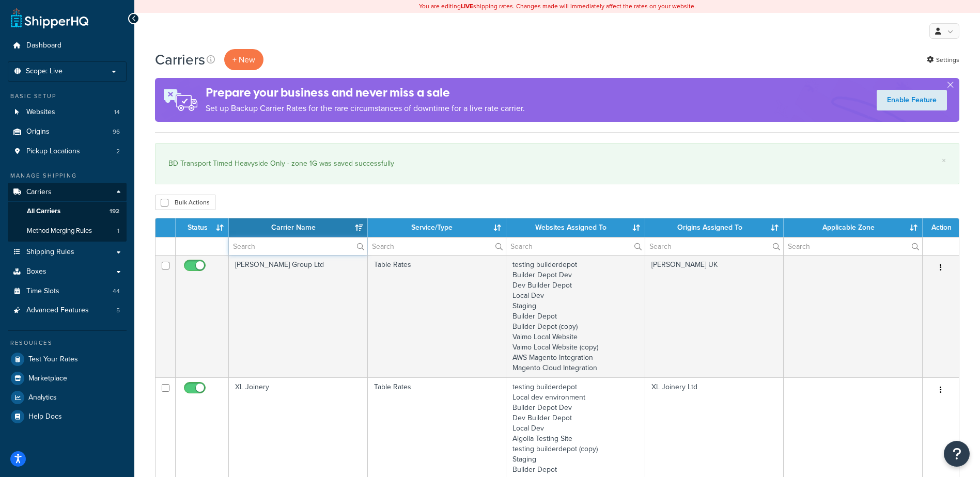
click at [252, 255] on input "text" at bounding box center [298, 247] width 138 height 18
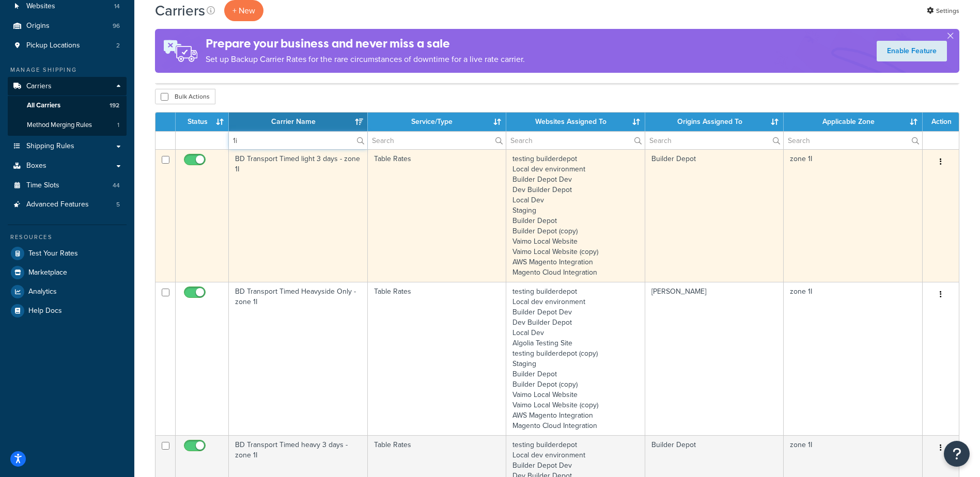
scroll to position [155, 0]
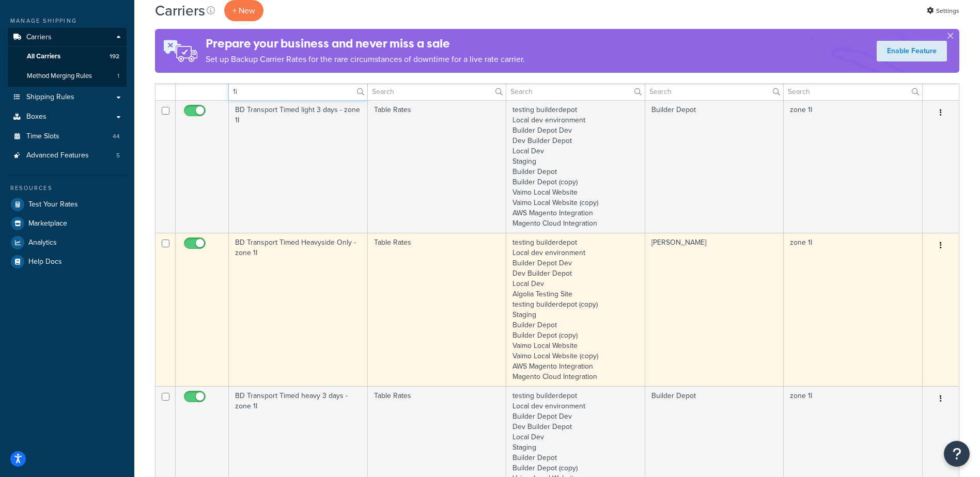
type input "1i"
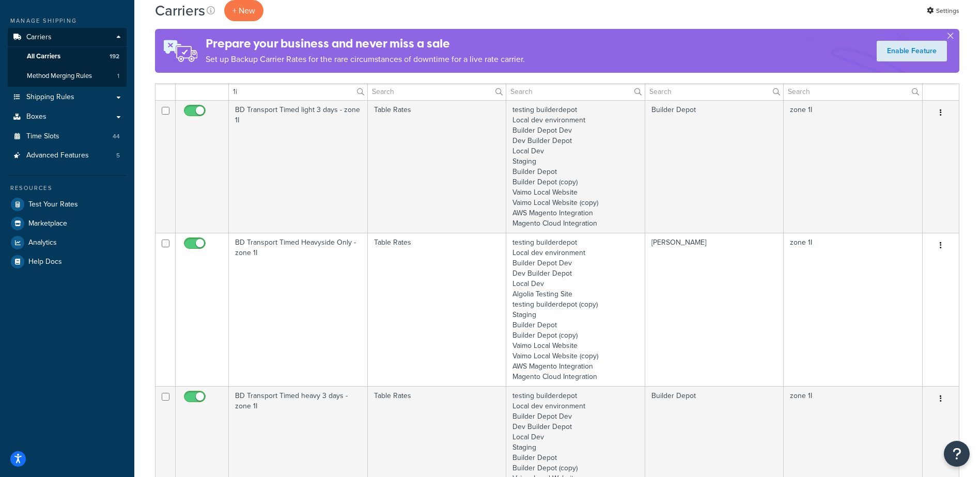
click at [302, 281] on td "BD Transport Timed Heavyside Only - zone 1I" at bounding box center [298, 309] width 139 height 153
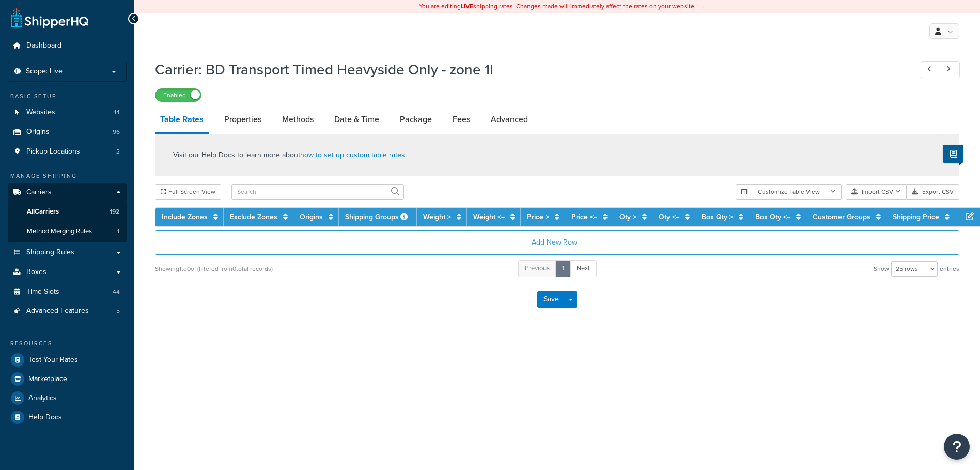
select select "25"
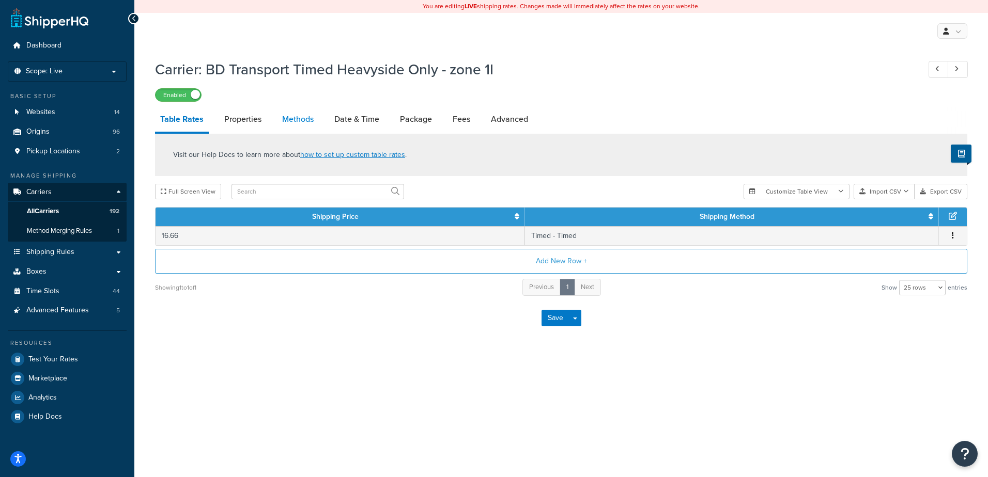
click at [293, 117] on link "Methods" at bounding box center [298, 119] width 42 height 25
select select "25"
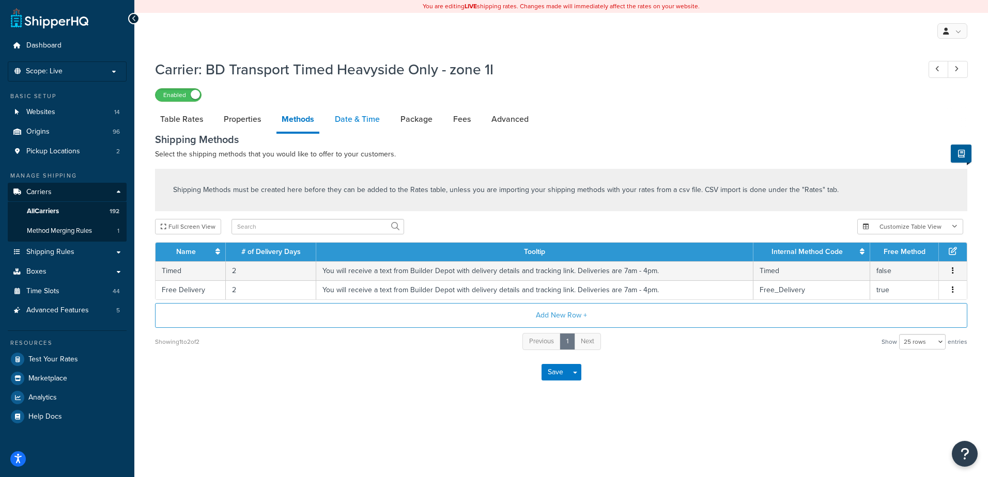
click at [349, 120] on link "Date & Time" at bounding box center [357, 119] width 55 height 25
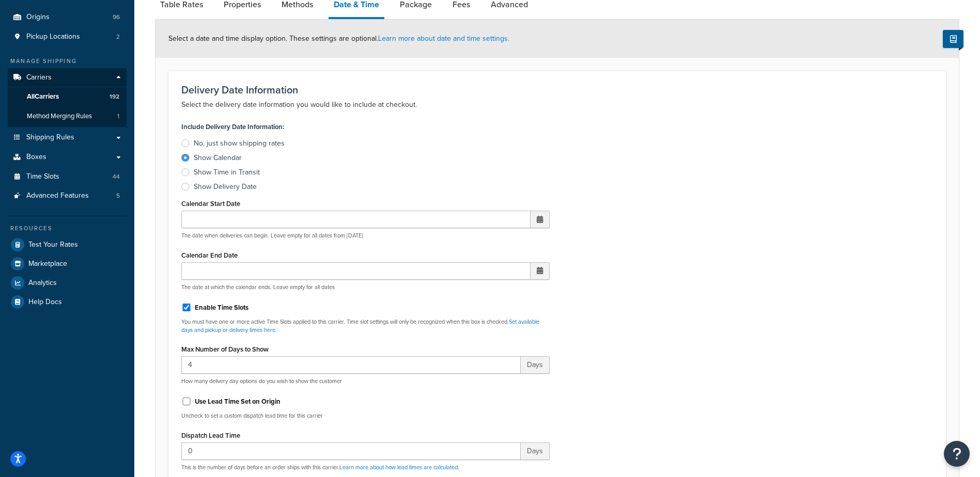
scroll to position [310, 0]
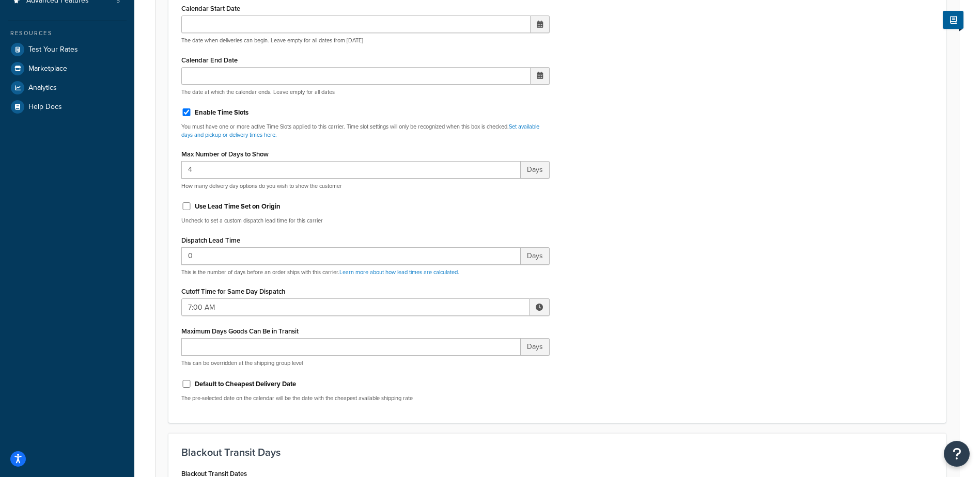
click at [541, 305] on span at bounding box center [539, 307] width 7 height 7
click at [457, 330] on span "▲" at bounding box center [463, 330] width 21 height 21
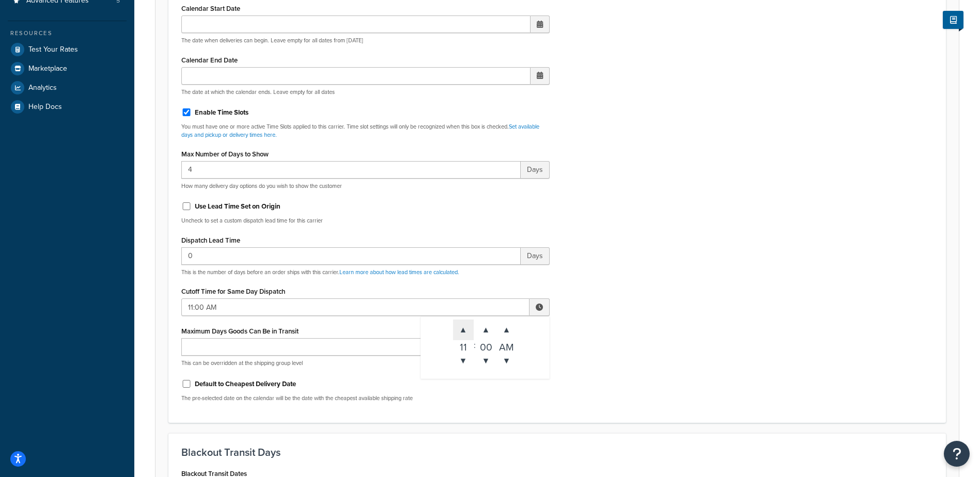
click at [457, 330] on span "▲" at bounding box center [463, 330] width 21 height 21
type input "2:00 PM"
drag, startPoint x: 683, startPoint y: 300, endPoint x: 655, endPoint y: 293, distance: 28.3
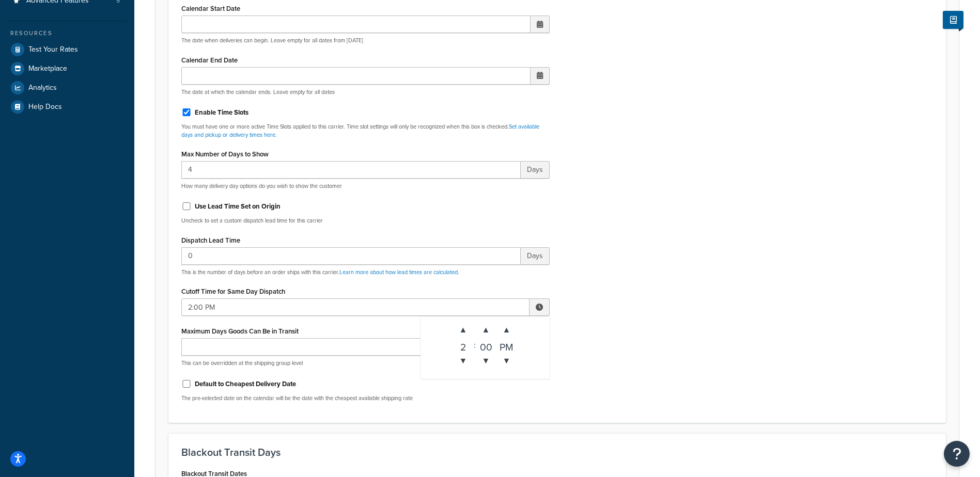
click at [679, 300] on div "Include Delivery Date Information: No, just show shipping rates Show Calendar S…" at bounding box center [557, 167] width 767 height 486
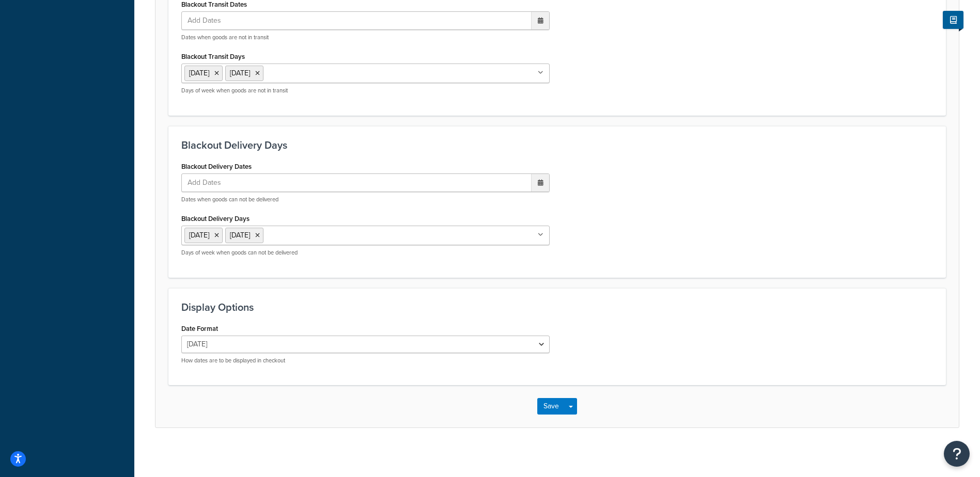
scroll to position [782, 0]
click at [547, 406] on button "Save" at bounding box center [551, 404] width 28 height 17
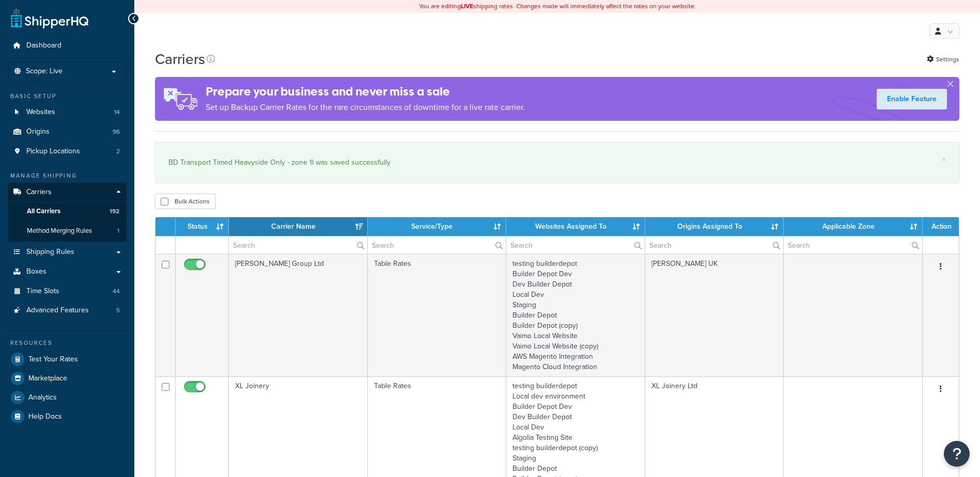
select select "15"
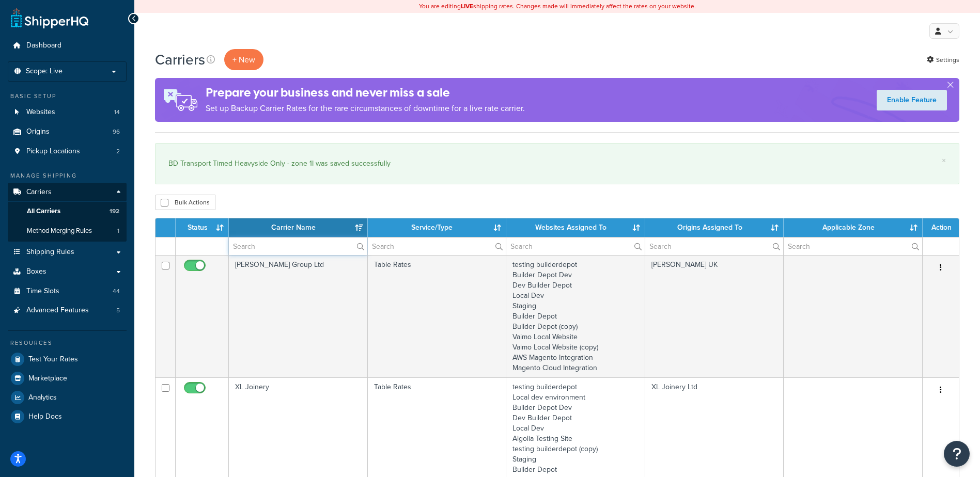
click at [272, 249] on input "text" at bounding box center [298, 247] width 138 height 18
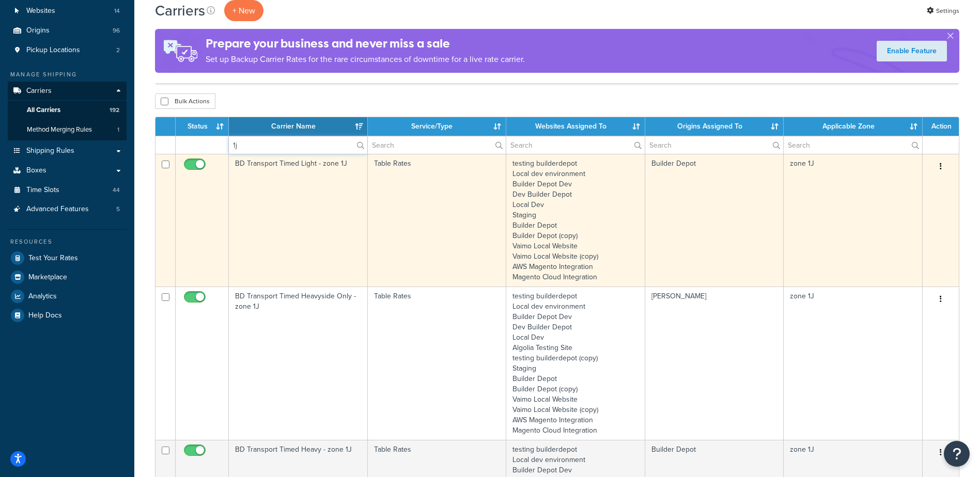
scroll to position [103, 0]
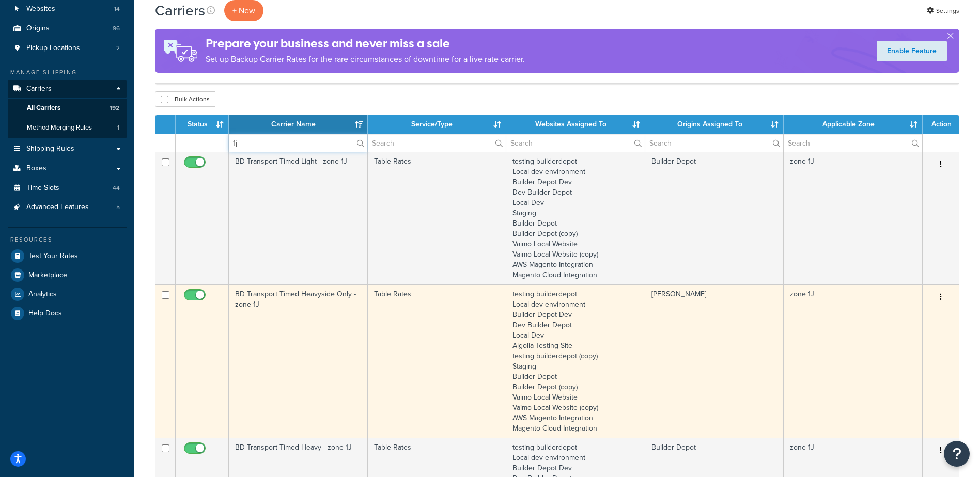
type input "1j"
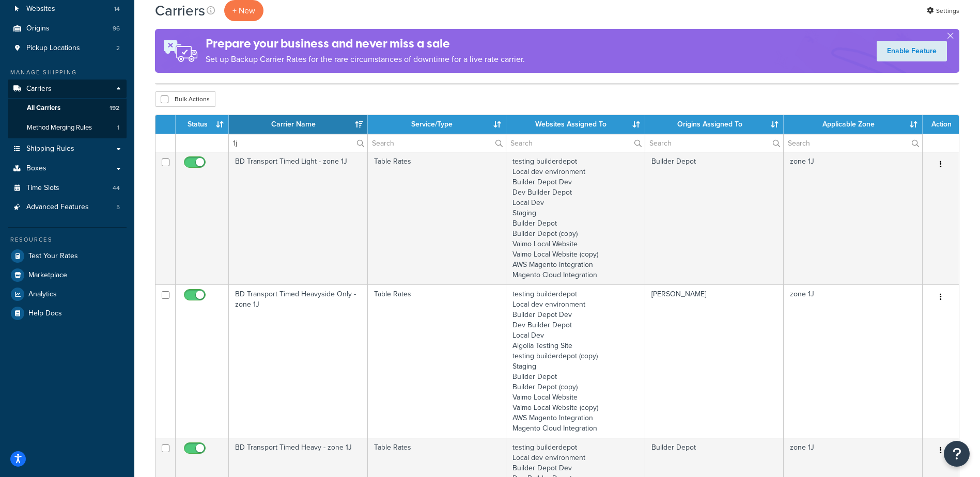
click at [298, 328] on td "BD Transport Timed Heavyside Only - zone 1J" at bounding box center [298, 361] width 139 height 153
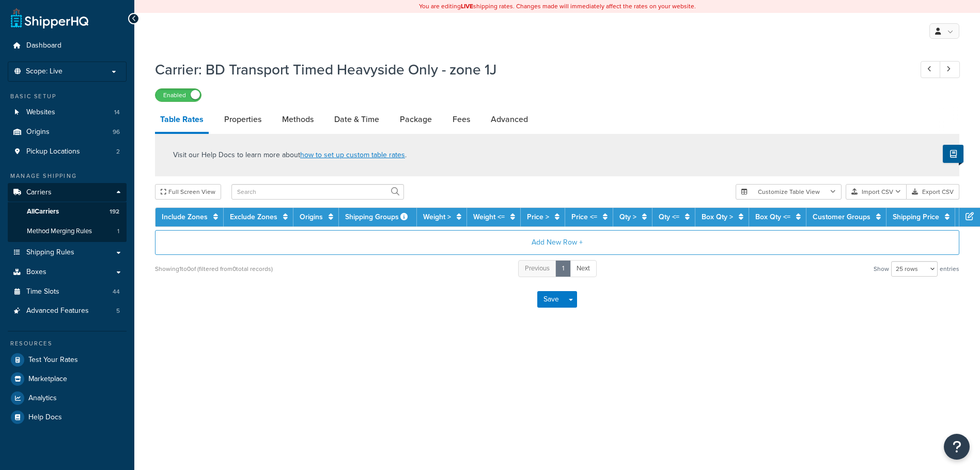
select select "25"
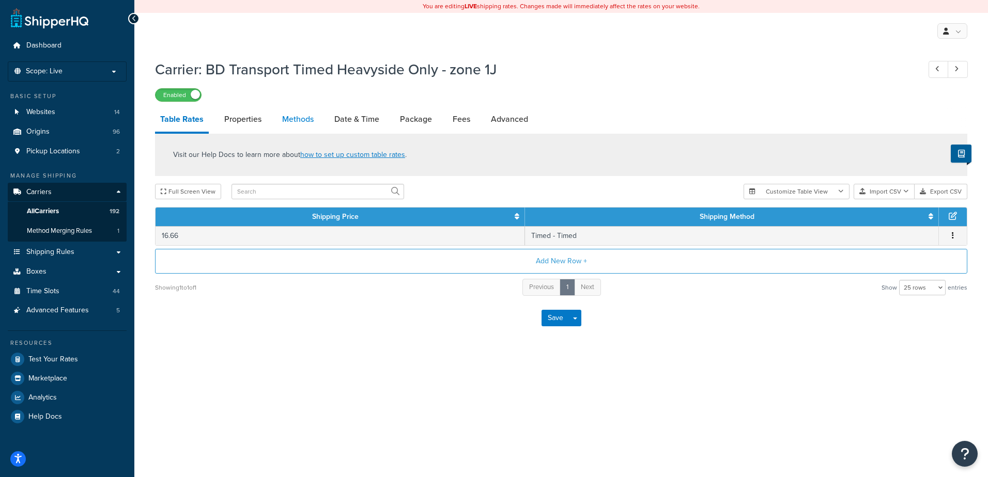
click at [299, 116] on link "Methods" at bounding box center [298, 119] width 42 height 25
select select "25"
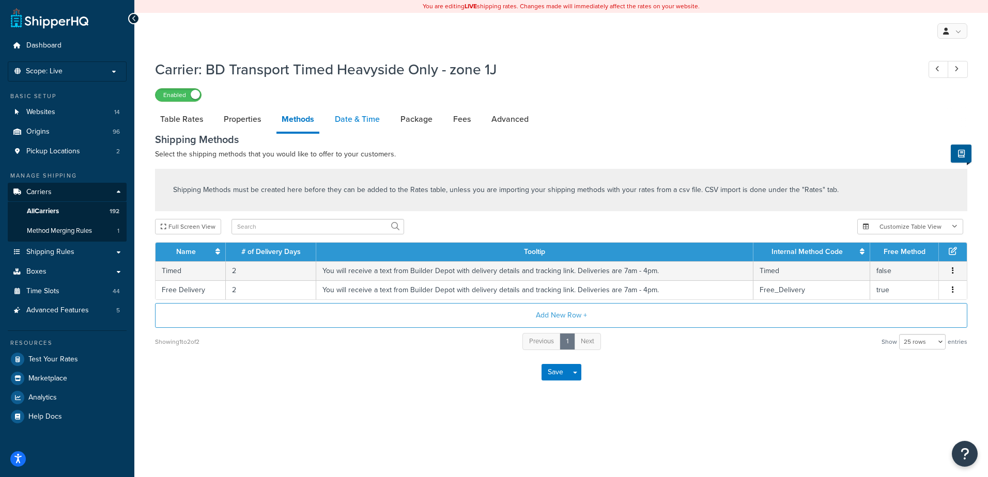
click at [347, 110] on link "Date & Time" at bounding box center [357, 119] width 55 height 25
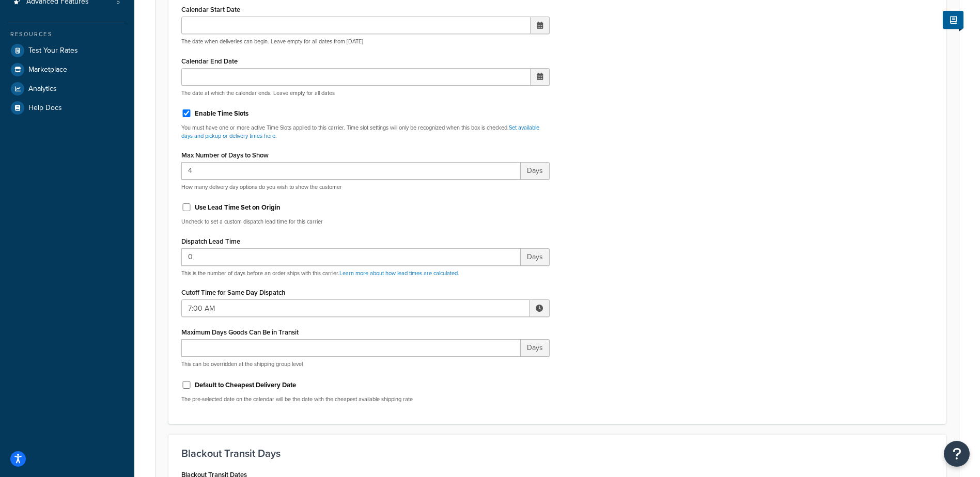
scroll to position [310, 0]
click at [541, 306] on span at bounding box center [539, 307] width 7 height 7
click at [464, 331] on span "▲" at bounding box center [463, 330] width 21 height 21
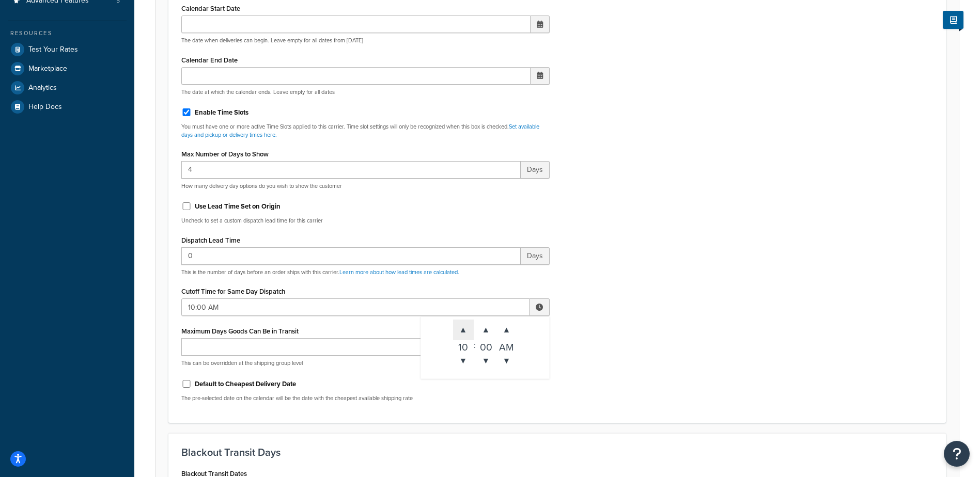
click at [464, 331] on span "▲" at bounding box center [463, 330] width 21 height 21
type input "2:00 PM"
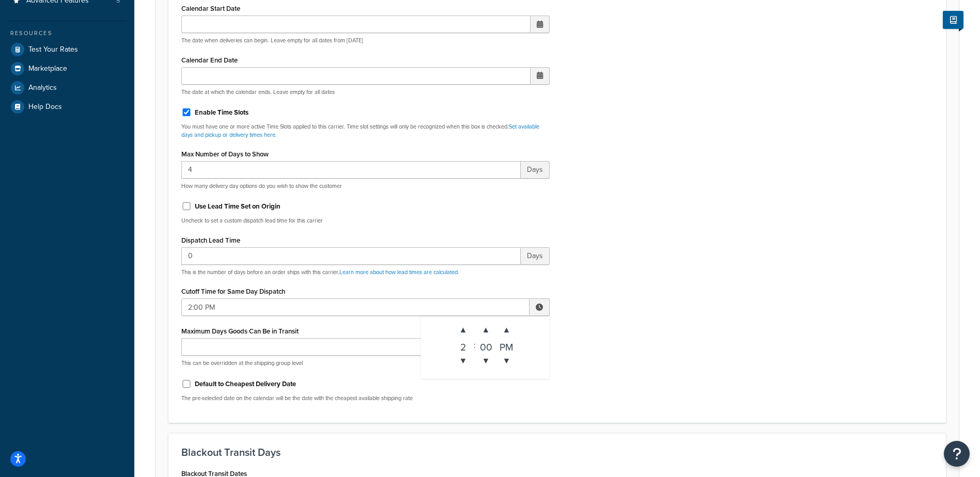
click at [612, 306] on div "Include Delivery Date Information: No, just show shipping rates Show Calendar S…" at bounding box center [557, 167] width 767 height 486
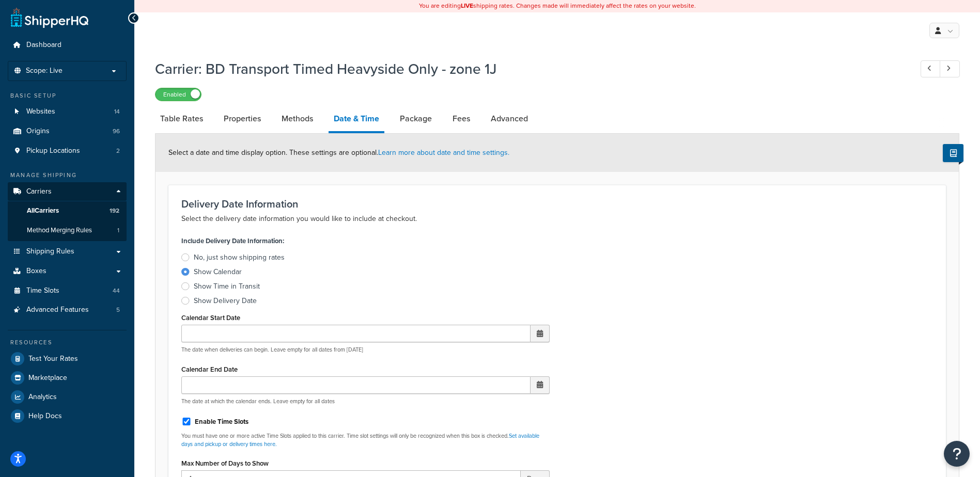
scroll to position [0, 0]
click at [302, 117] on link "Methods" at bounding box center [297, 119] width 42 height 25
select select "25"
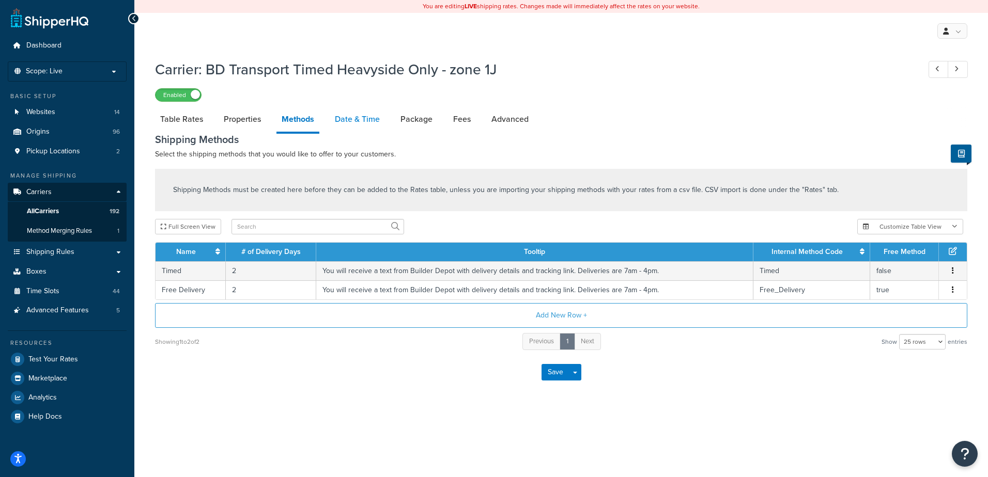
click at [360, 124] on link "Date & Time" at bounding box center [357, 119] width 55 height 25
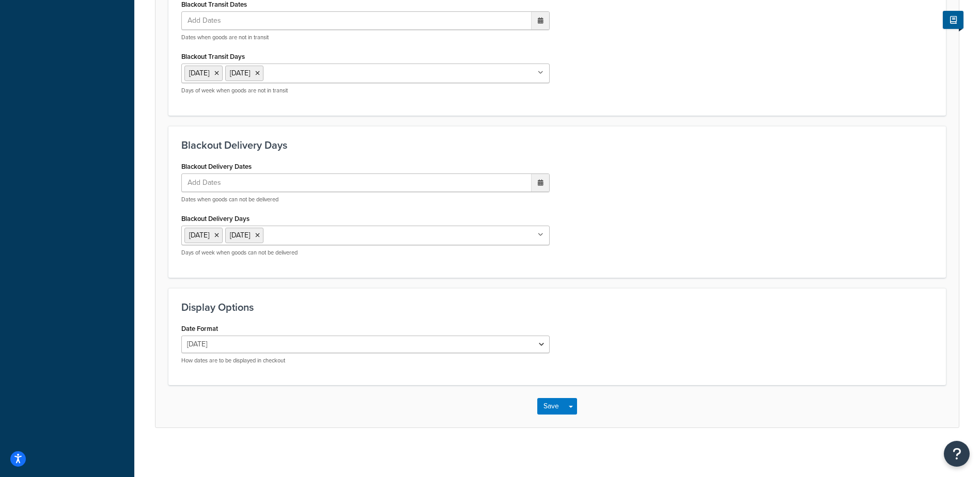
scroll to position [782, 0]
click at [552, 403] on button "Save" at bounding box center [551, 404] width 28 height 17
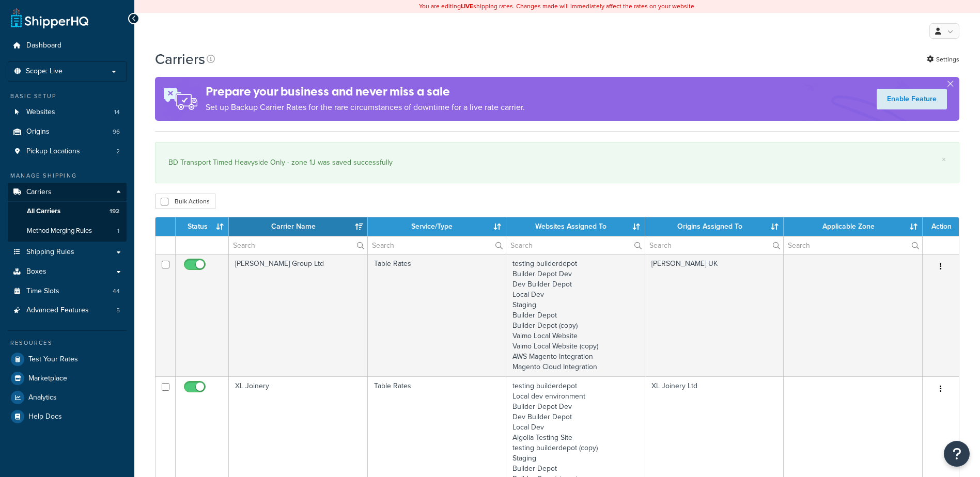
select select "15"
